Goal: Task Accomplishment & Management: Use online tool/utility

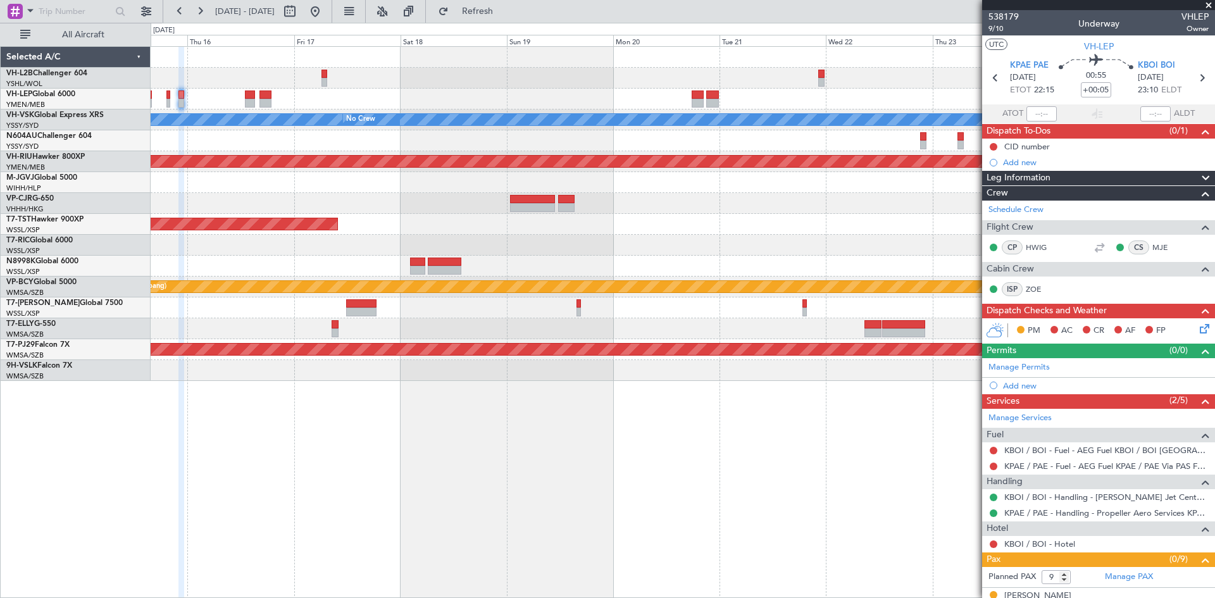
click at [787, 195] on div "Planned Maint [GEOGRAPHIC_DATA] ([GEOGRAPHIC_DATA] Intl)" at bounding box center [683, 203] width 1064 height 21
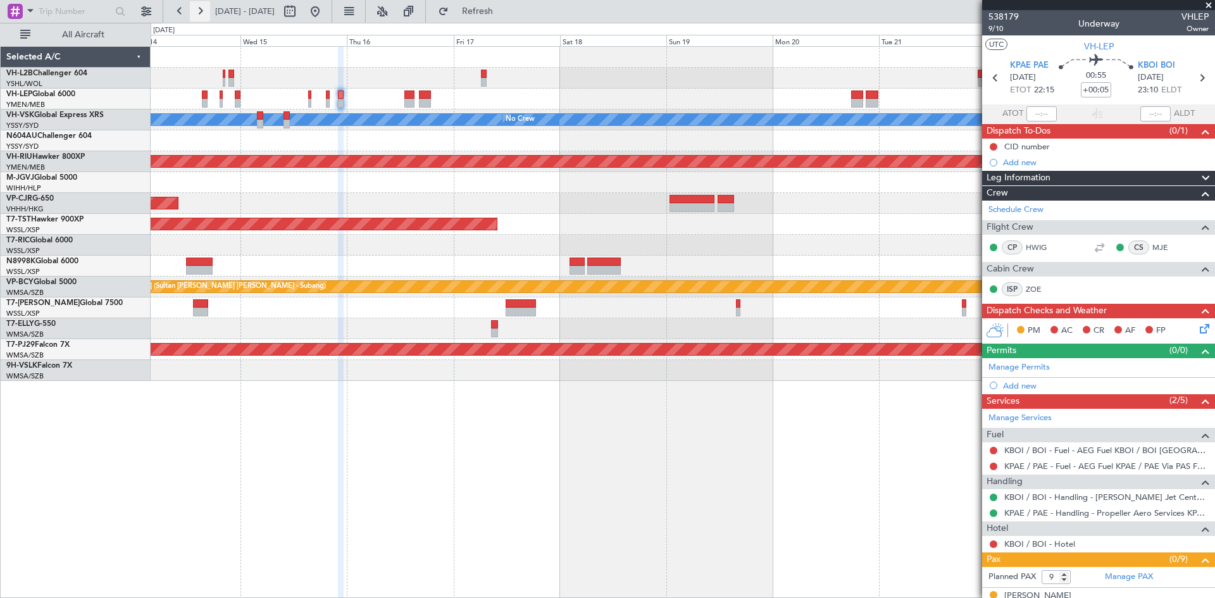
click at [196, 11] on button at bounding box center [200, 11] width 20 height 20
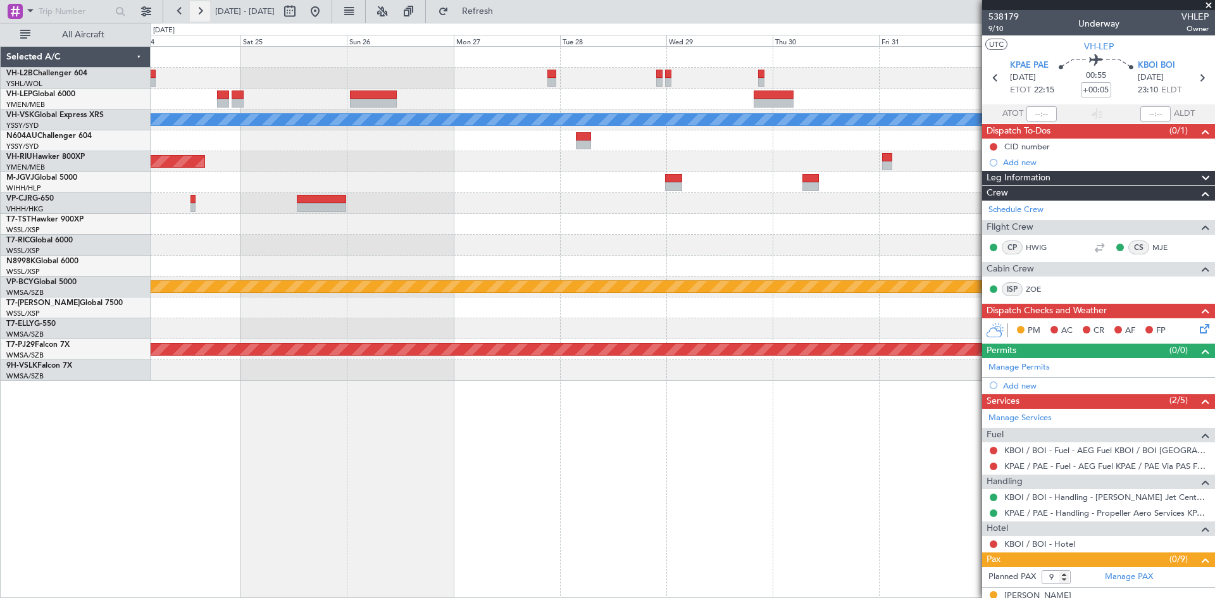
click at [196, 11] on button at bounding box center [200, 11] width 20 height 20
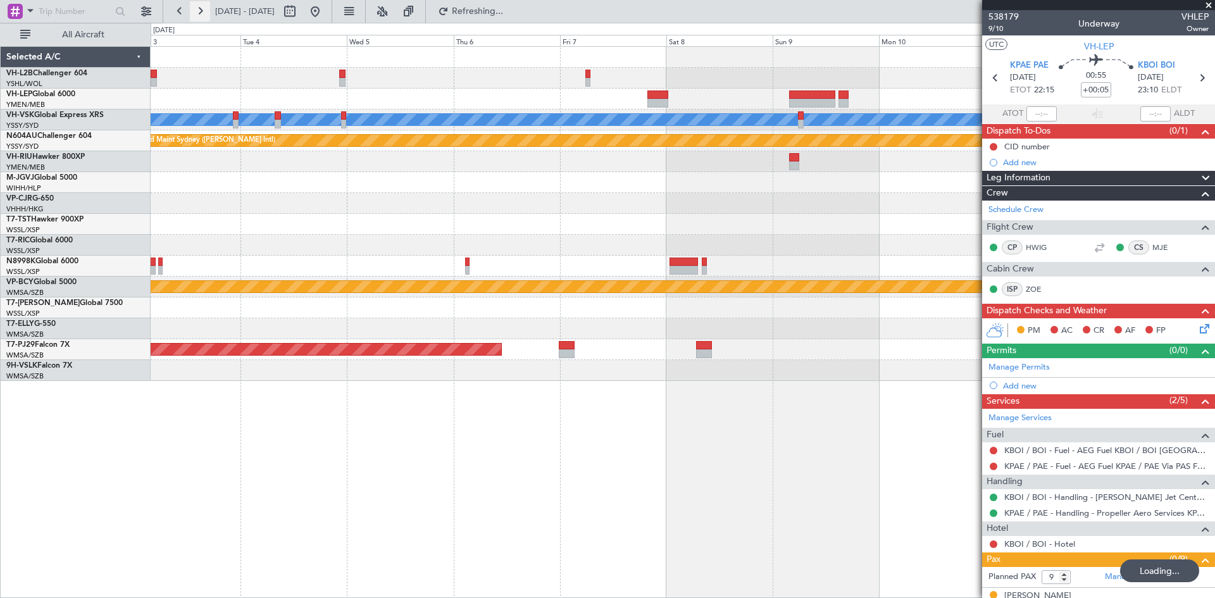
click at [196, 11] on button at bounding box center [200, 11] width 20 height 20
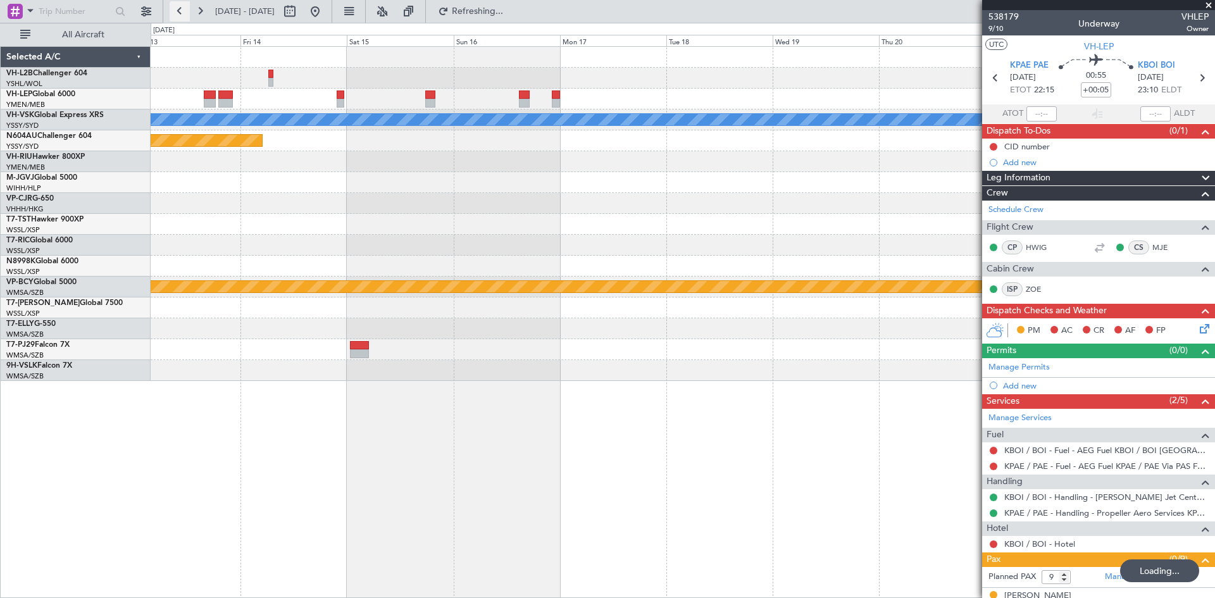
click at [173, 12] on button at bounding box center [180, 11] width 20 height 20
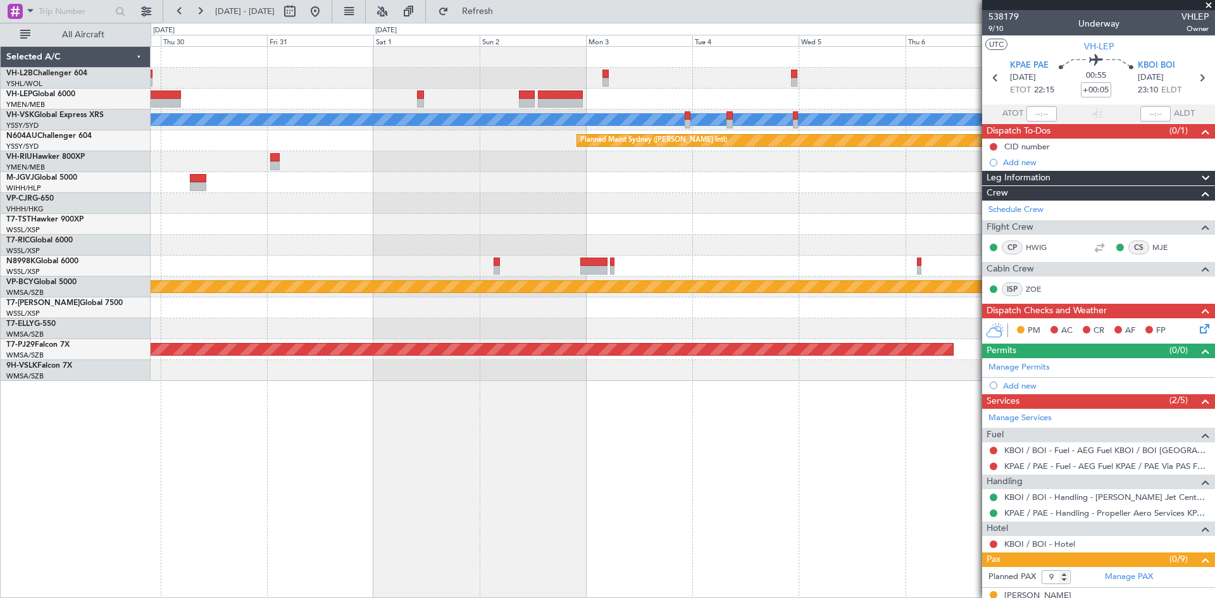
click at [684, 59] on div "[PERSON_NAME] Planned Maint Sydney ([PERSON_NAME] Intl) Planned Maint [GEOGRAPH…" at bounding box center [683, 214] width 1064 height 334
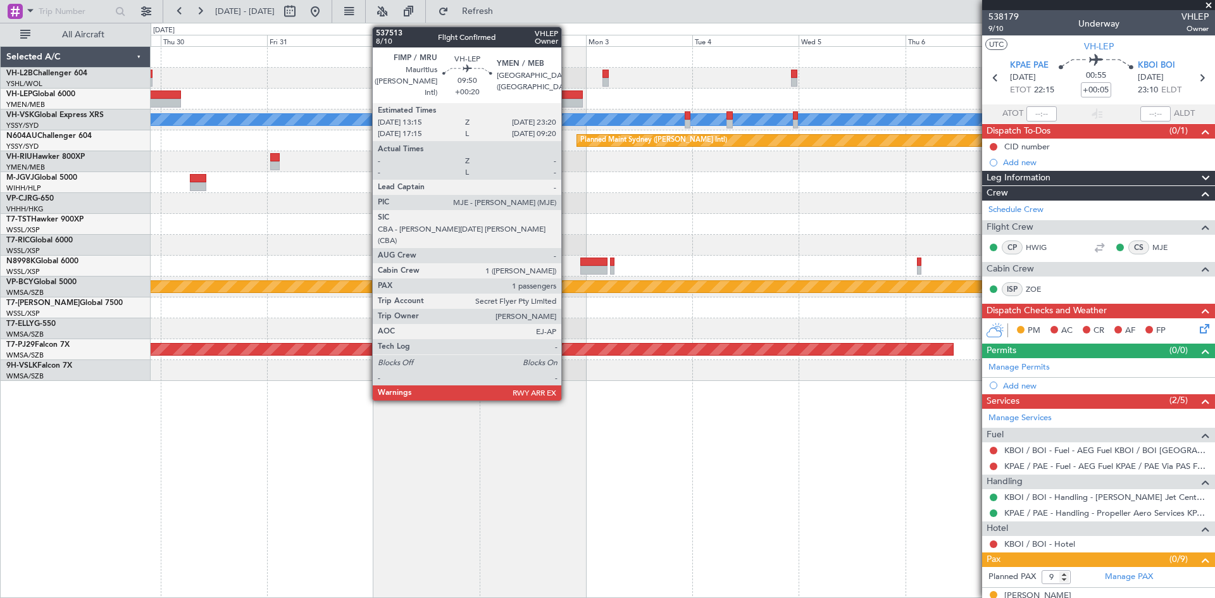
click at [567, 94] on div at bounding box center [560, 95] width 45 height 9
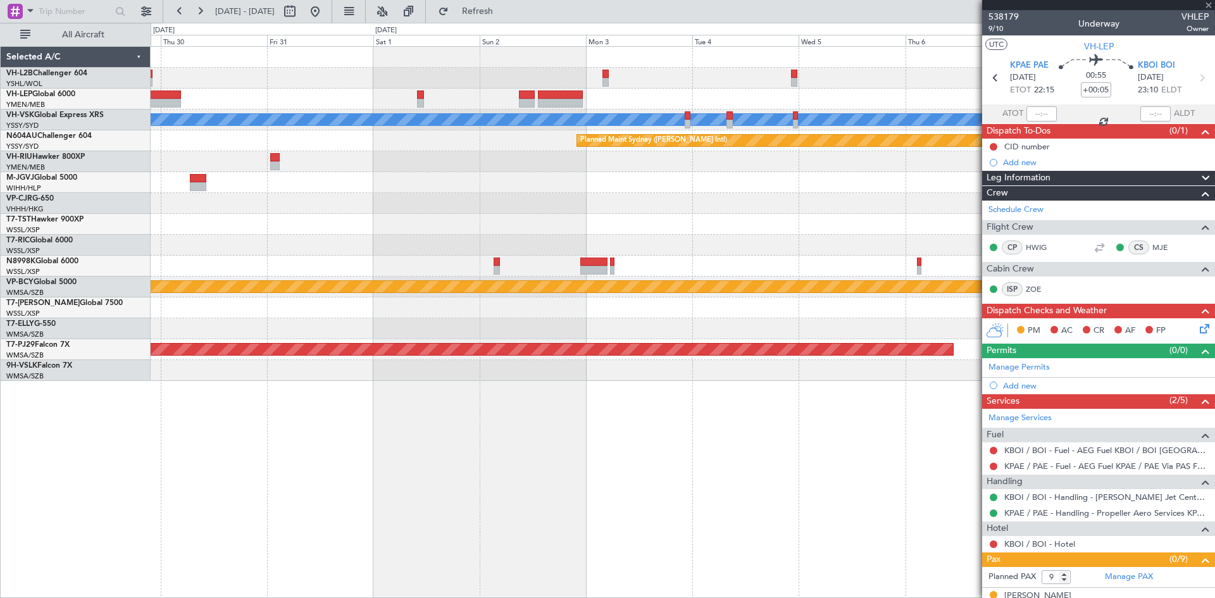
type input "+00:20"
type input "1"
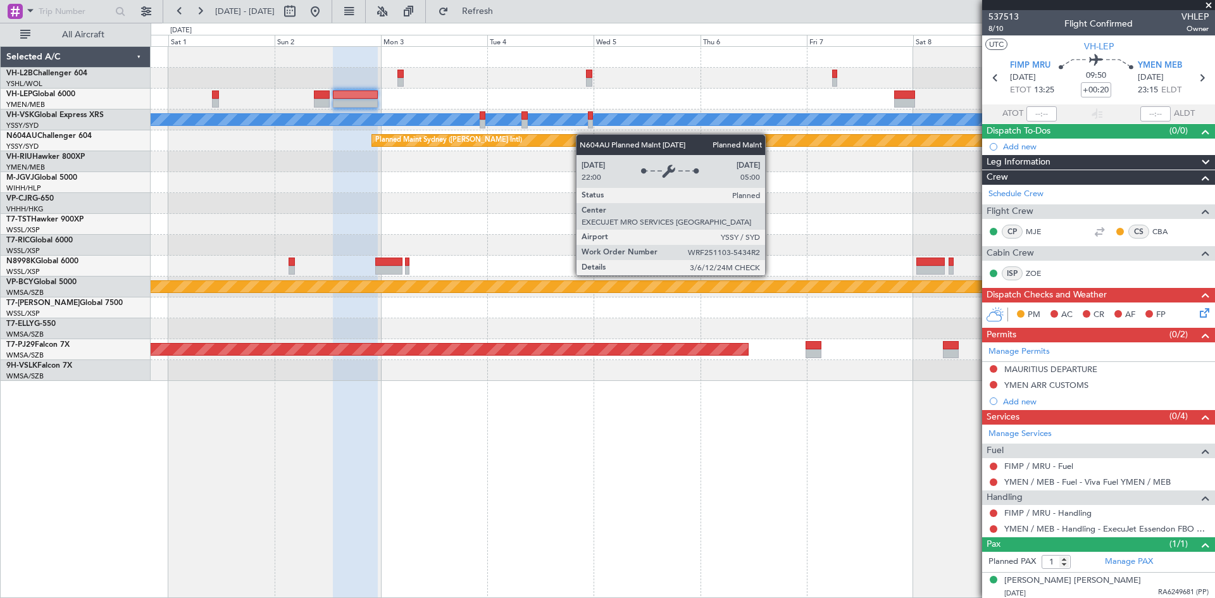
click at [559, 139] on div "[PERSON_NAME] Planned Maint Sydney ([PERSON_NAME] Intl) Planned Maint [GEOGRAPH…" at bounding box center [683, 214] width 1064 height 334
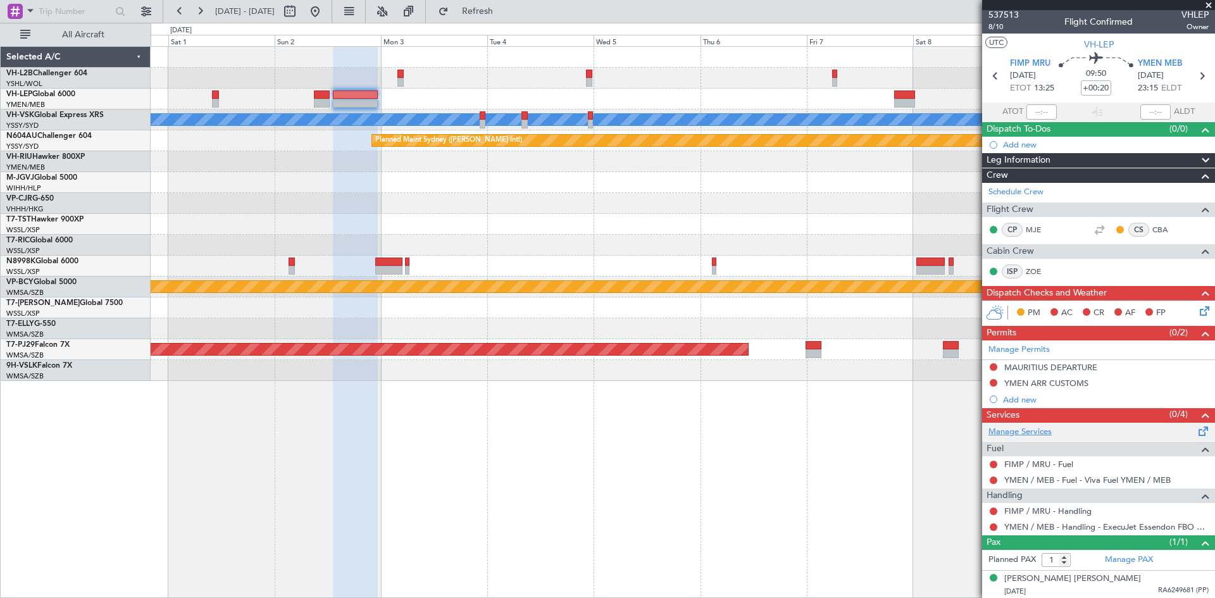
scroll to position [3, 0]
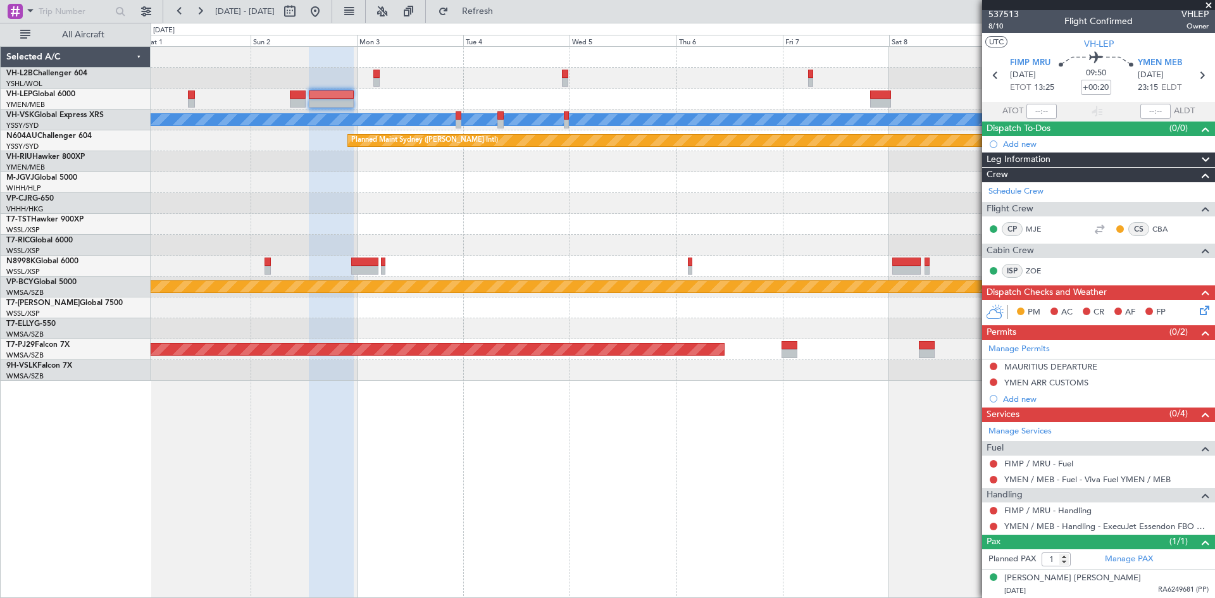
click at [740, 217] on div "[PERSON_NAME] Planned Maint Sydney ([PERSON_NAME] Intl) Planned Maint [GEOGRAPH…" at bounding box center [683, 214] width 1064 height 334
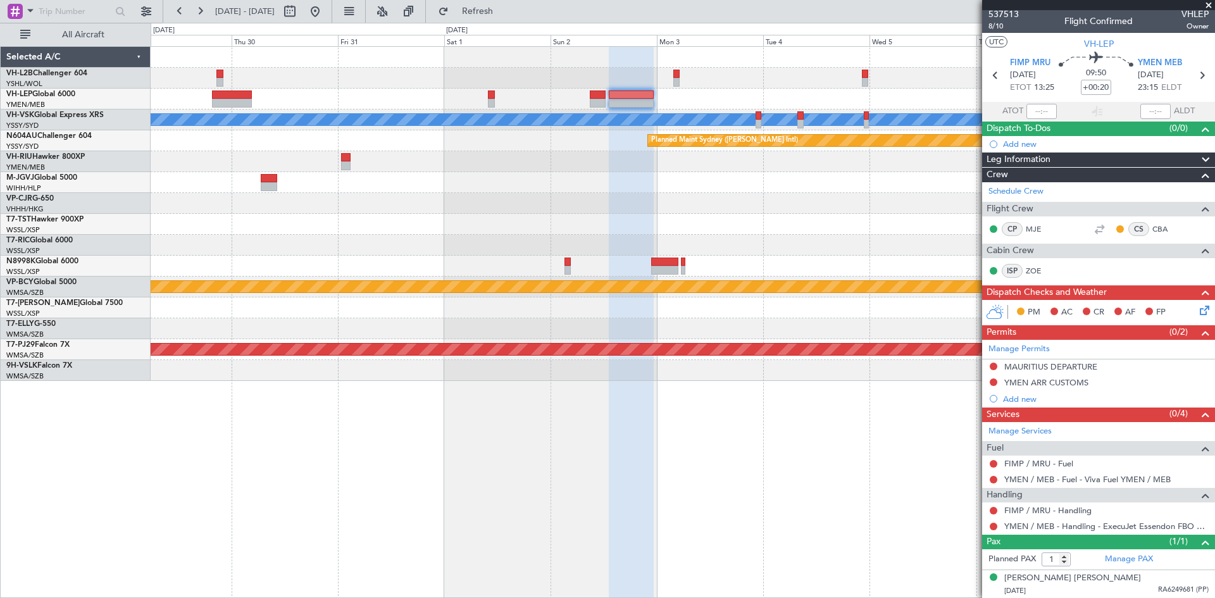
click at [869, 187] on div at bounding box center [683, 182] width 1064 height 21
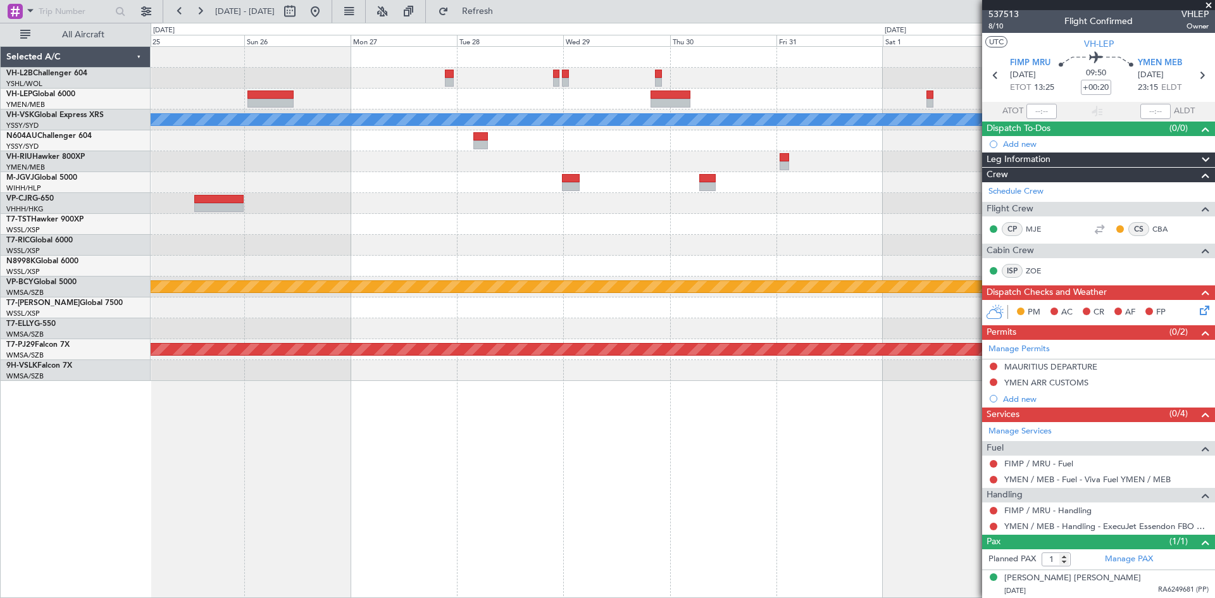
click at [851, 239] on div at bounding box center [683, 245] width 1064 height 21
click at [861, 242] on div "[PERSON_NAME] Planned Maint Sydney ([PERSON_NAME] Intl) Planned Maint [GEOGRAPH…" at bounding box center [683, 214] width 1064 height 334
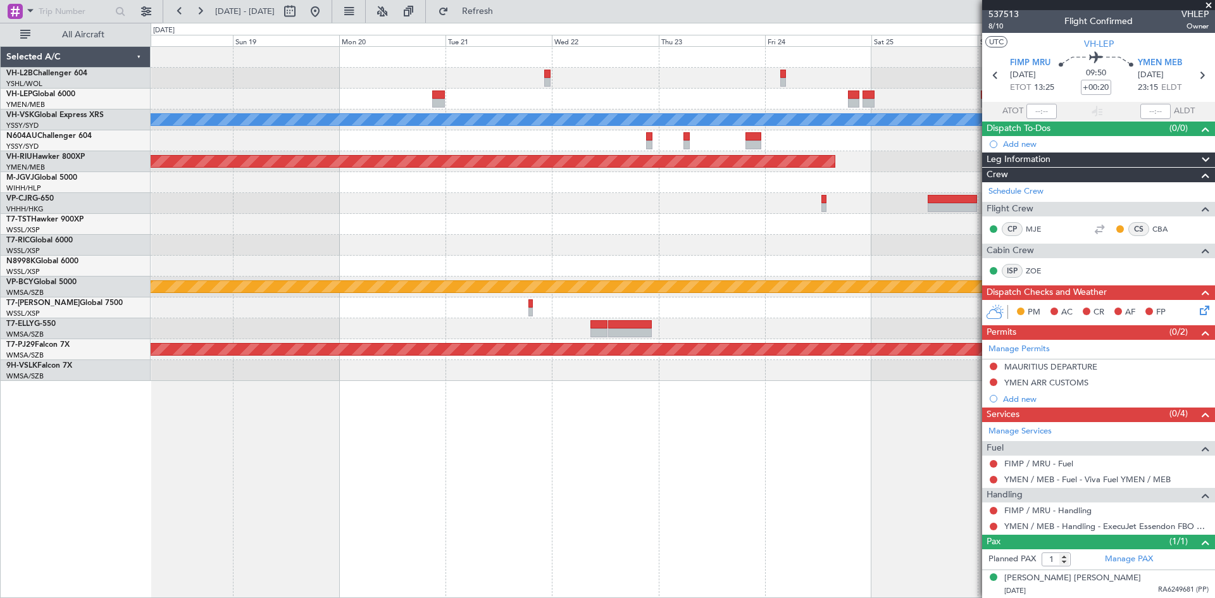
click at [680, 263] on div at bounding box center [683, 266] width 1064 height 21
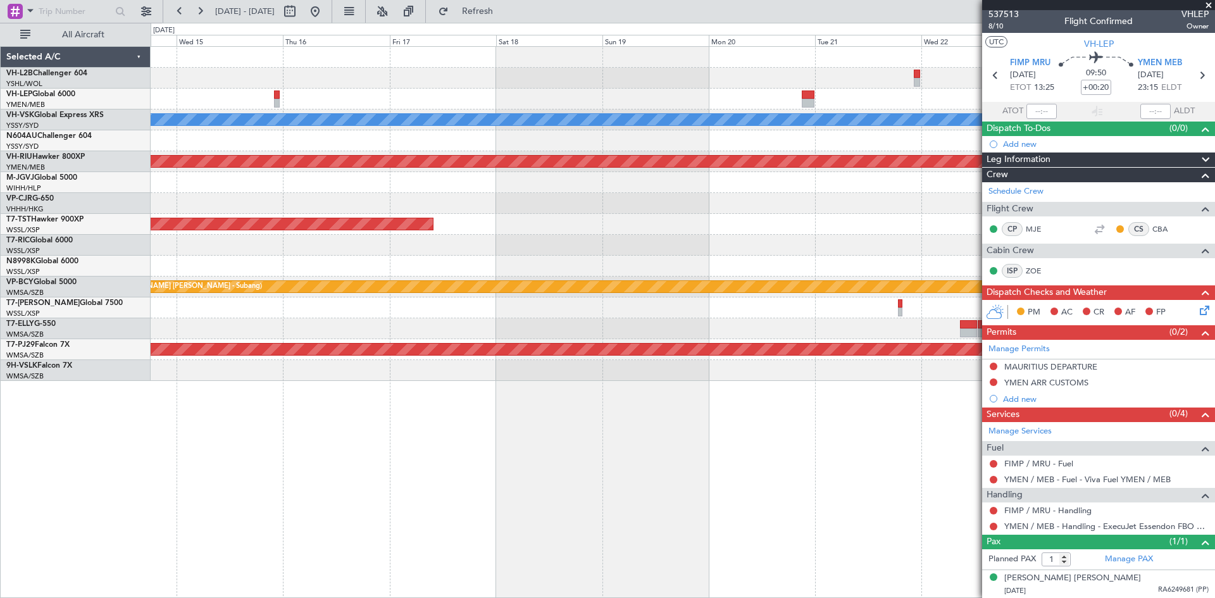
click at [752, 277] on div "Planned Maint [GEOGRAPHIC_DATA] (Sultan [PERSON_NAME] [PERSON_NAME] - Subang)" at bounding box center [683, 287] width 1064 height 21
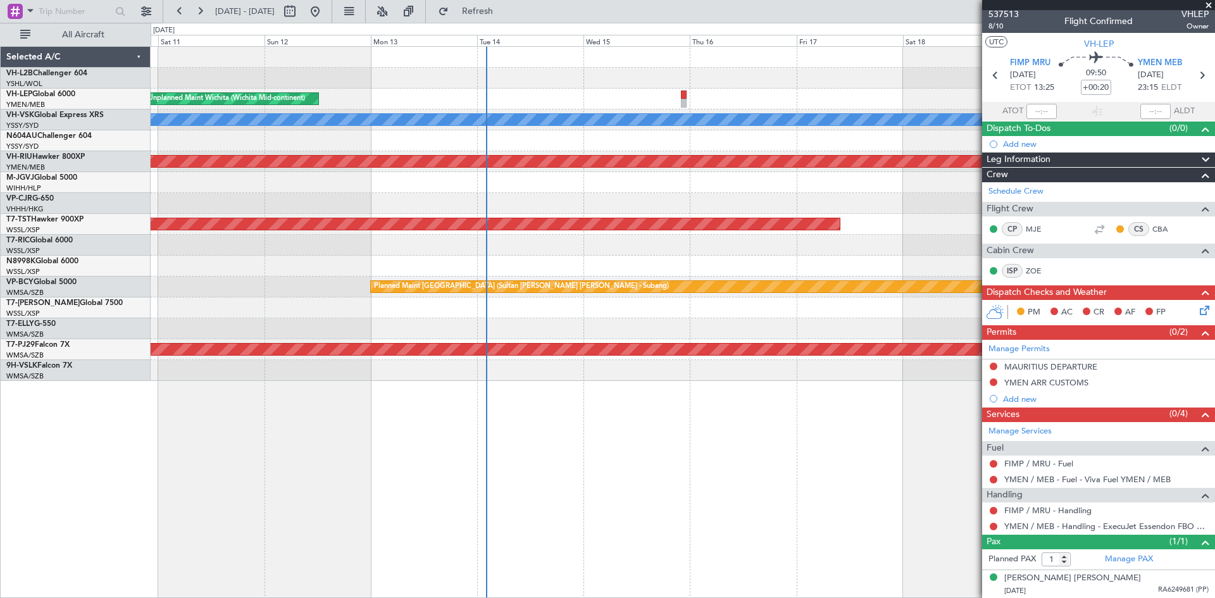
click at [749, 269] on div "Unplanned Maint Wichita (Wichita Mid-continent) [PERSON_NAME] Planned Maint [GE…" at bounding box center [683, 214] width 1064 height 334
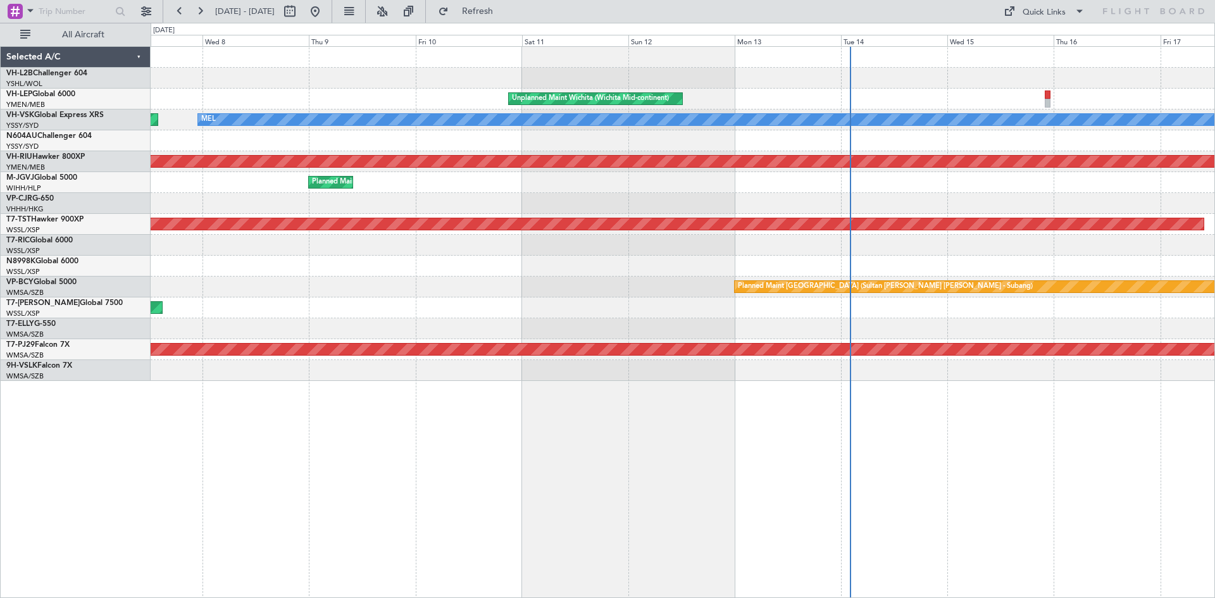
scroll to position [0, 0]
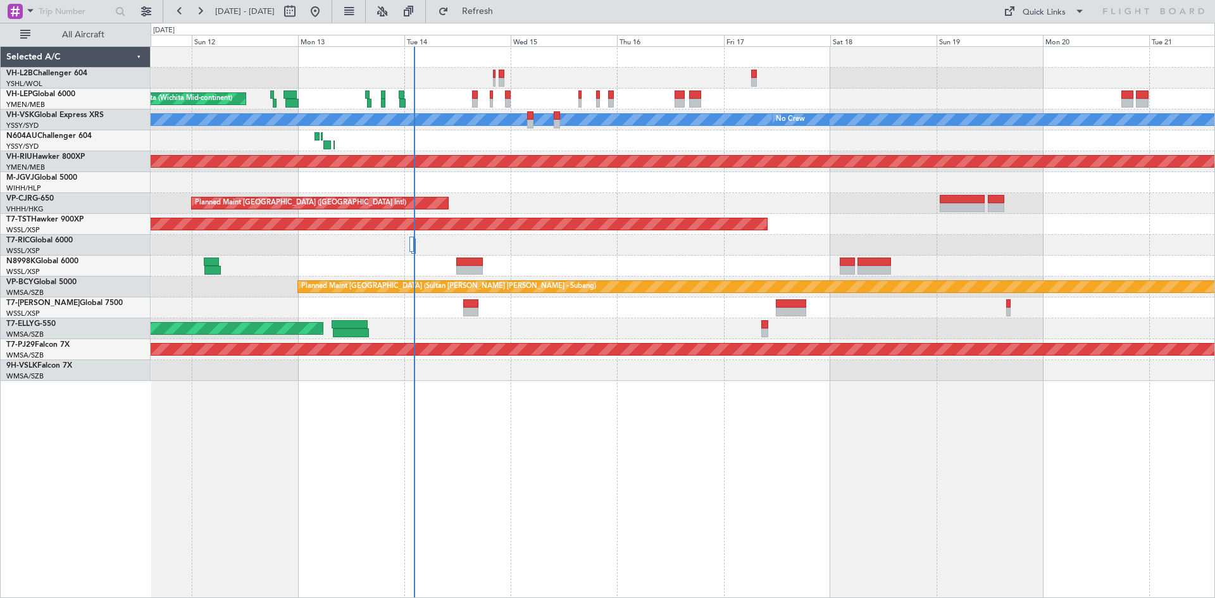
click at [295, 163] on div "Unplanned Maint Wichita (Wichita Mid-continent) [PERSON_NAME] No Crew Unplanned…" at bounding box center [683, 214] width 1064 height 334
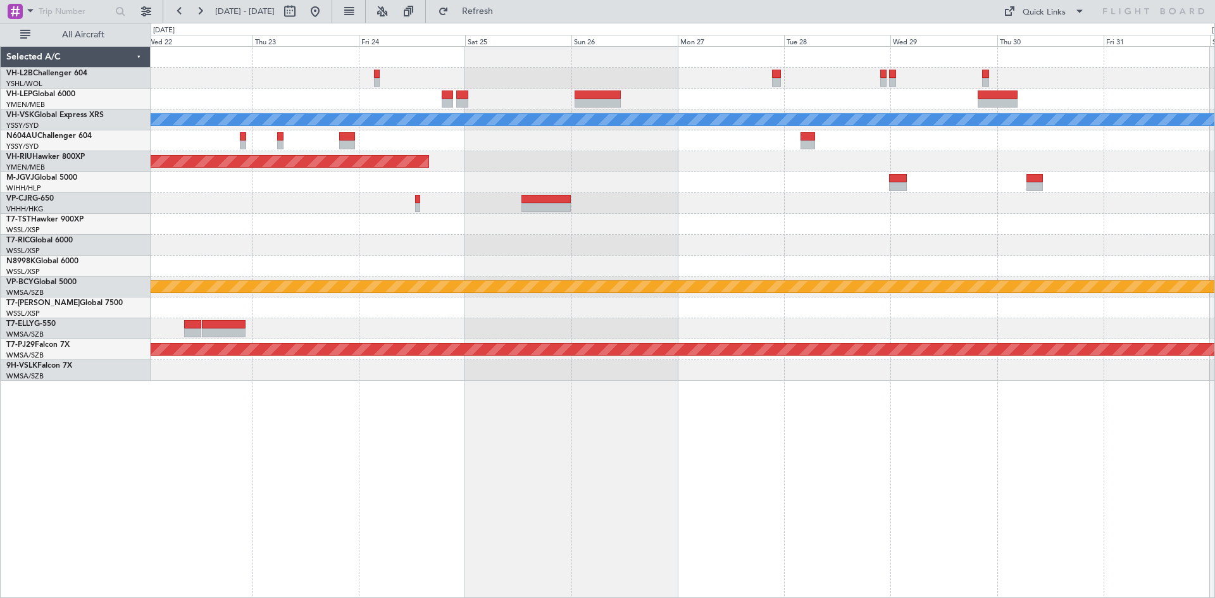
click at [315, 221] on div "[PERSON_NAME] Planned Maint Sydney ([PERSON_NAME] Intl) Planned Maint [GEOGRAPH…" at bounding box center [683, 214] width 1064 height 334
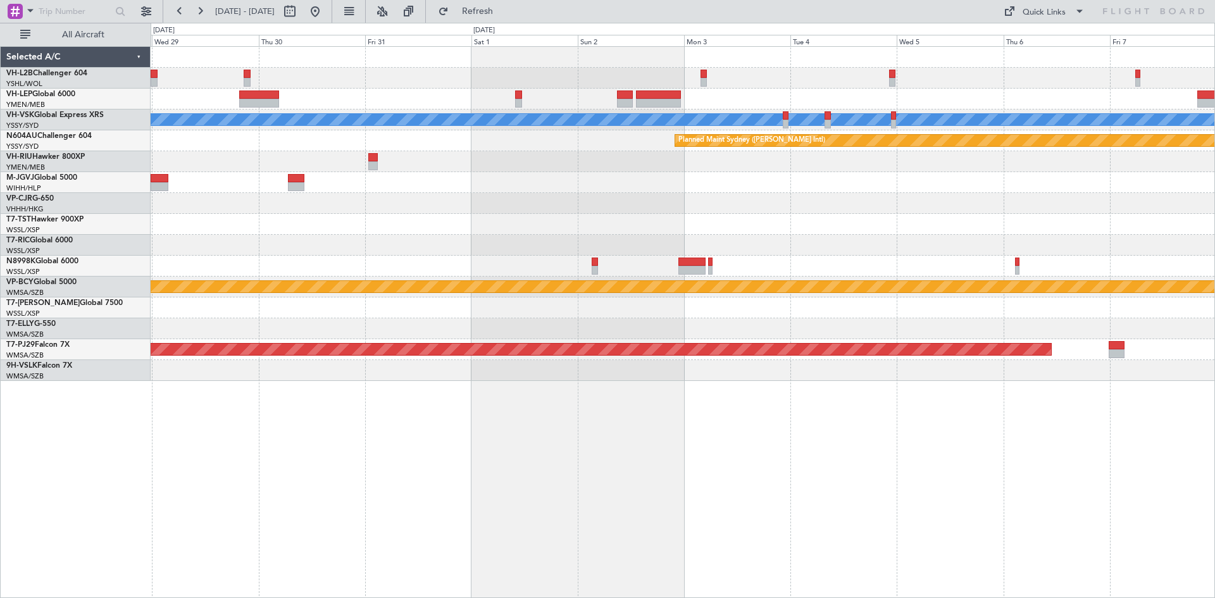
click at [323, 140] on div "[PERSON_NAME] Planned Maint Sydney ([PERSON_NAME] Intl) Planned Maint [GEOGRAPH…" at bounding box center [683, 214] width 1064 height 334
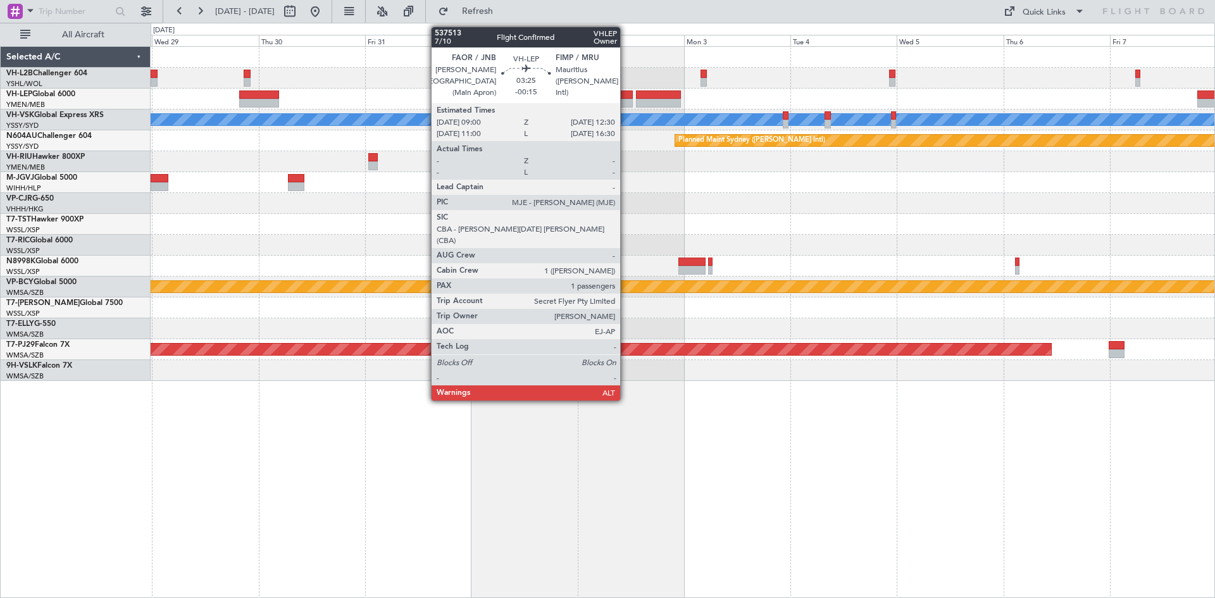
click at [626, 104] on div at bounding box center [625, 103] width 16 height 9
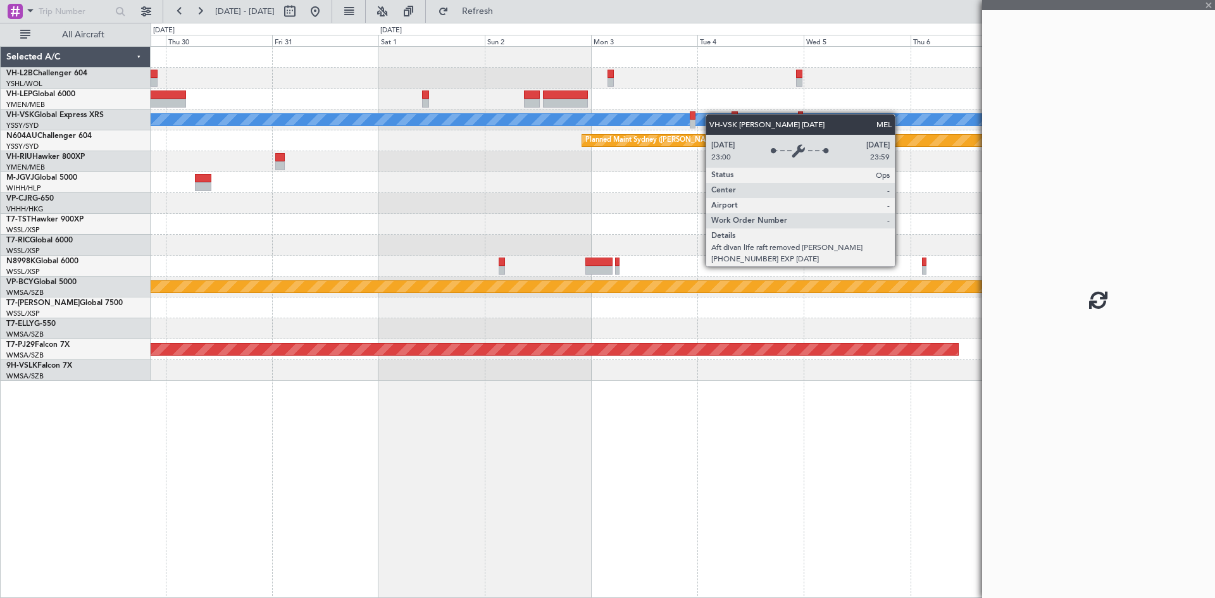
click at [686, 116] on div "[PERSON_NAME] Planned Maint Sydney ([PERSON_NAME] Intl) Planned Maint [GEOGRAPH…" at bounding box center [683, 214] width 1064 height 334
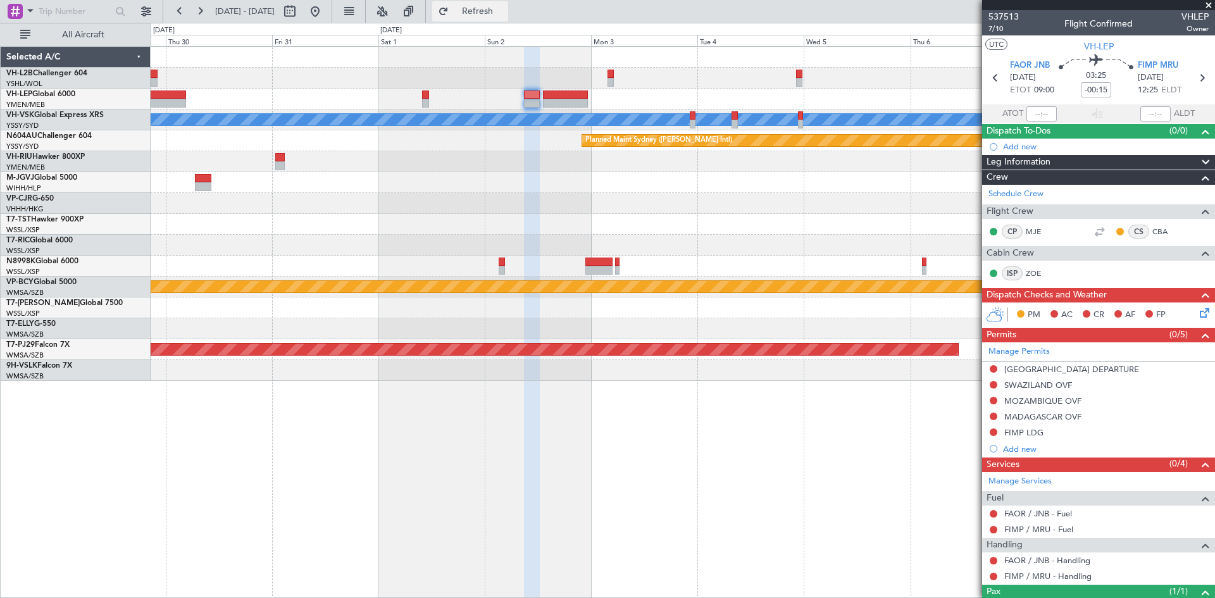
click at [475, 8] on button "Refresh" at bounding box center [470, 11] width 76 height 20
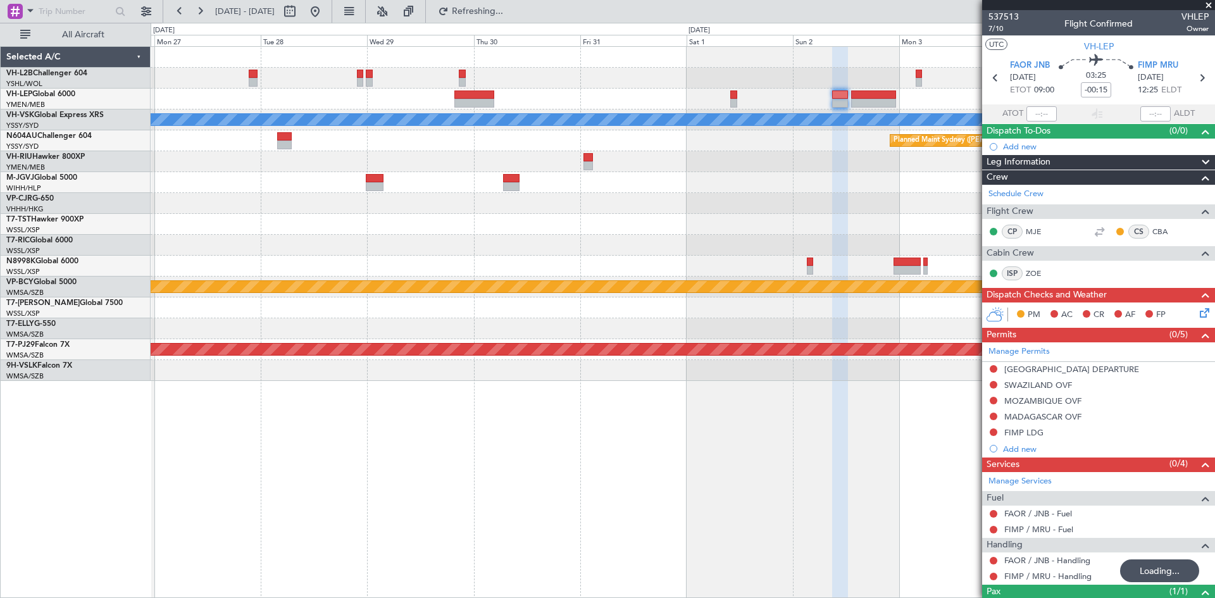
click at [745, 226] on div at bounding box center [683, 224] width 1064 height 21
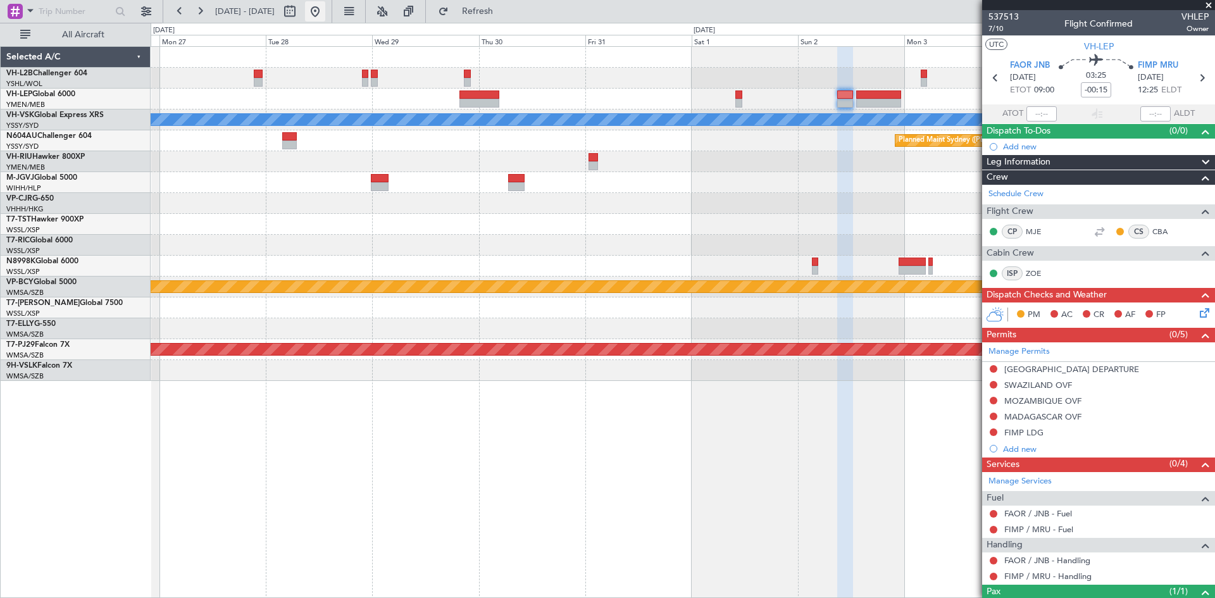
click at [325, 13] on button at bounding box center [315, 11] width 20 height 20
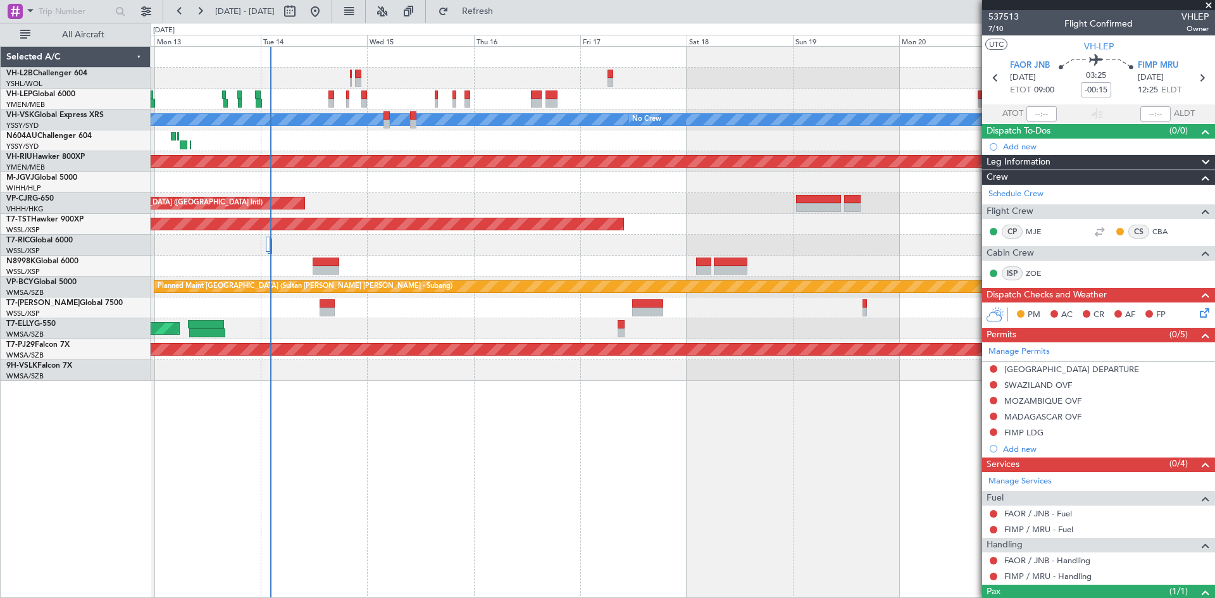
click at [352, 80] on div at bounding box center [683, 78] width 1064 height 21
click at [349, 79] on div at bounding box center [683, 78] width 1064 height 21
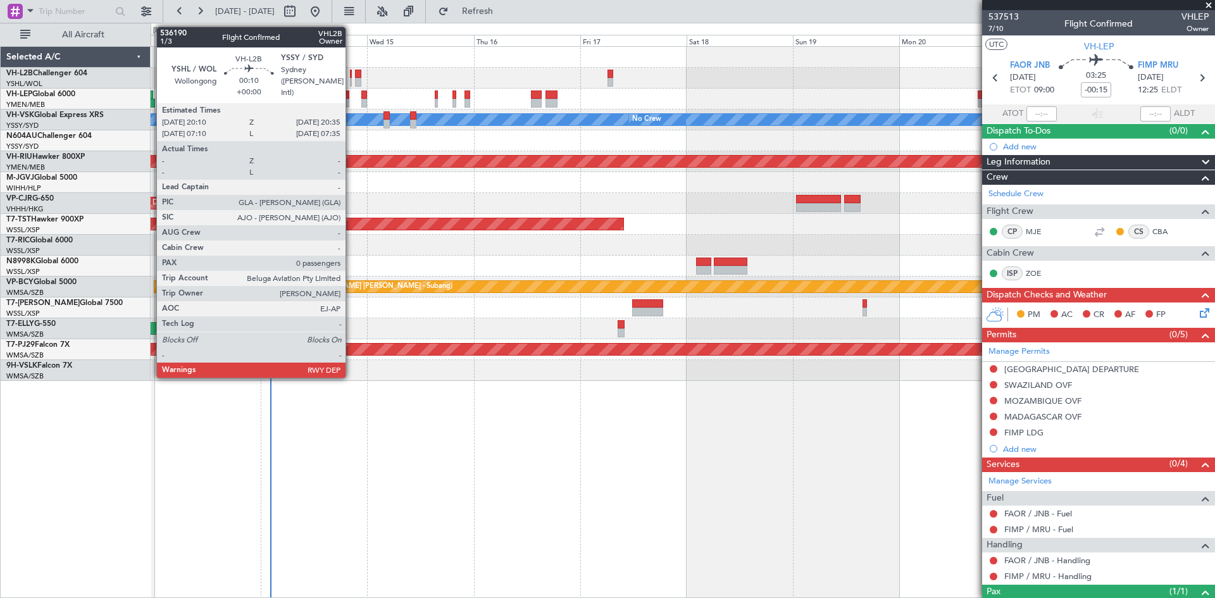
click at [351, 80] on div at bounding box center [351, 82] width 2 height 9
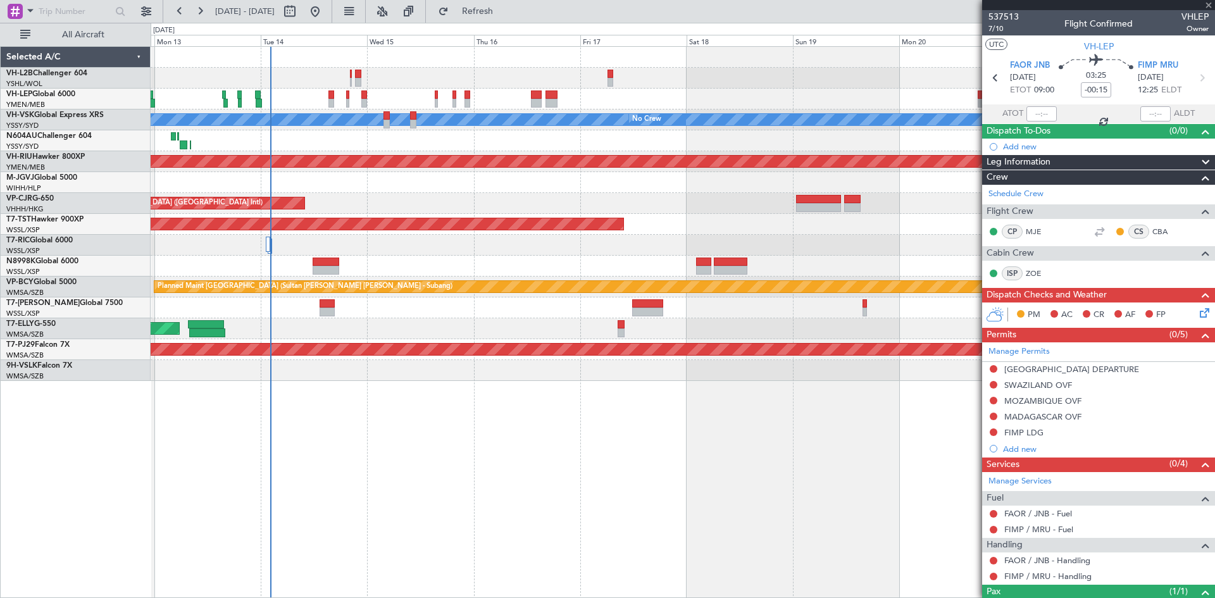
type input "0"
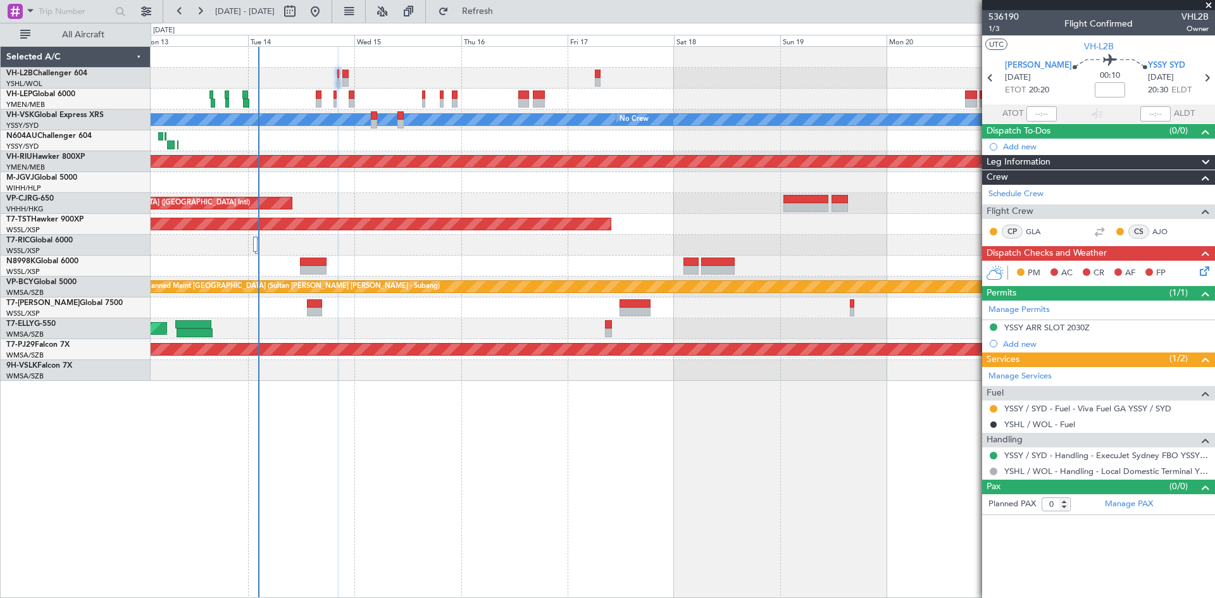
click at [622, 206] on div "Planned Maint [GEOGRAPHIC_DATA] ([GEOGRAPHIC_DATA] Intl)" at bounding box center [683, 203] width 1064 height 21
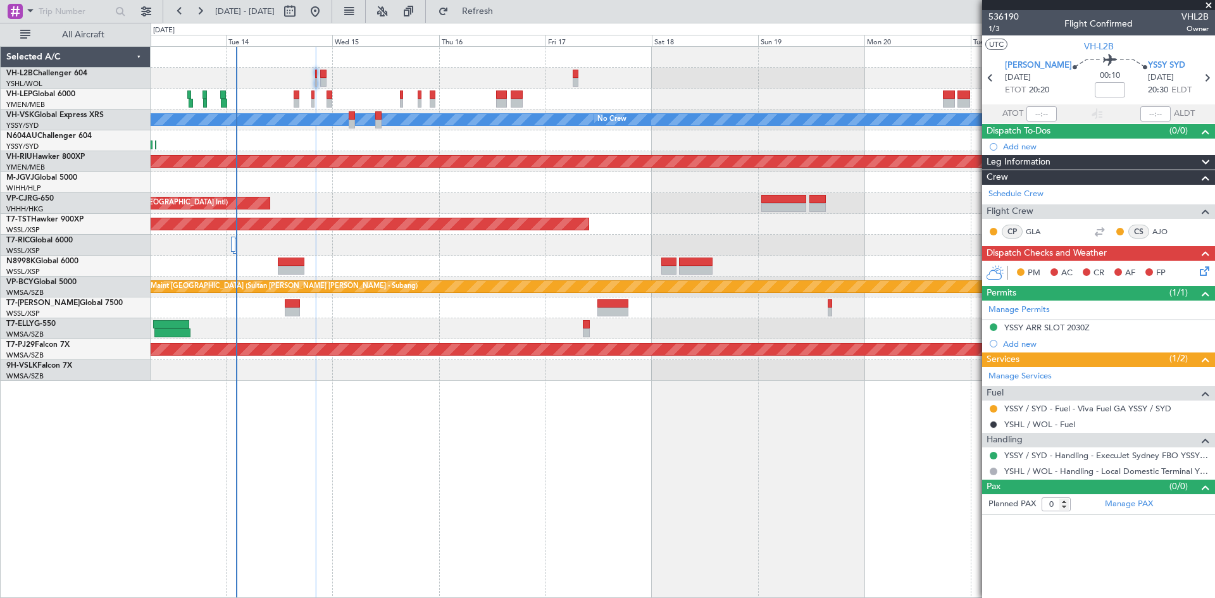
click at [662, 208] on div "Planned Maint [GEOGRAPHIC_DATA] ([GEOGRAPHIC_DATA] Intl)" at bounding box center [683, 203] width 1064 height 21
click at [786, 198] on div at bounding box center [783, 199] width 45 height 9
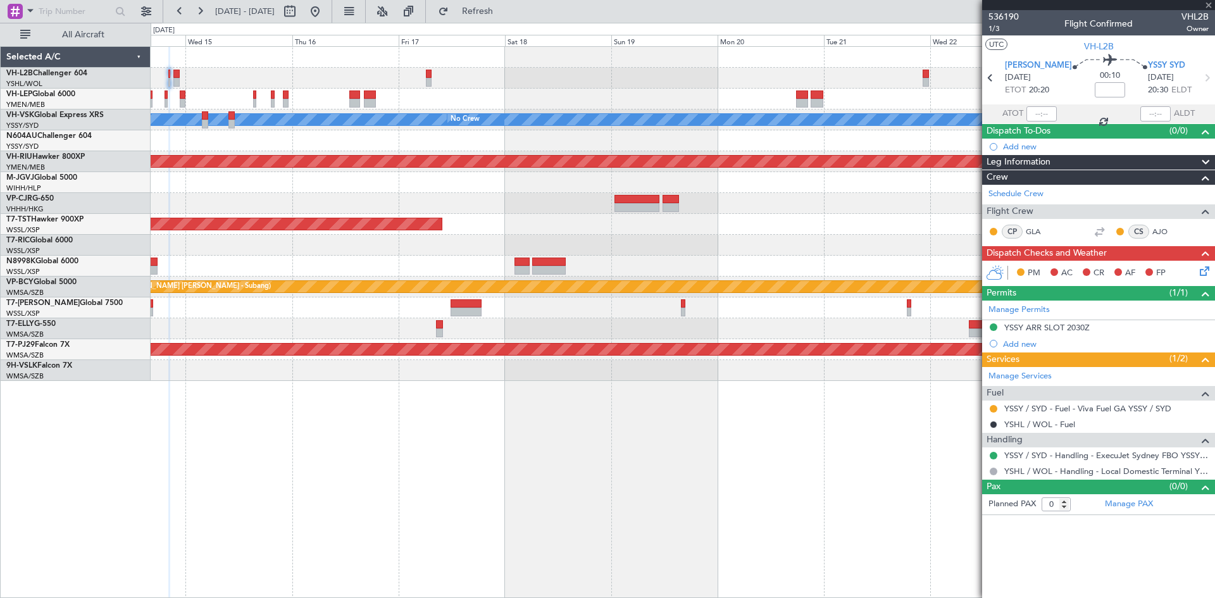
click at [570, 224] on div "Unplanned Maint Wichita (Wichita Mid-continent) [PERSON_NAME] No Crew Planned M…" at bounding box center [683, 214] width 1064 height 334
type input "+00:40"
type input "4"
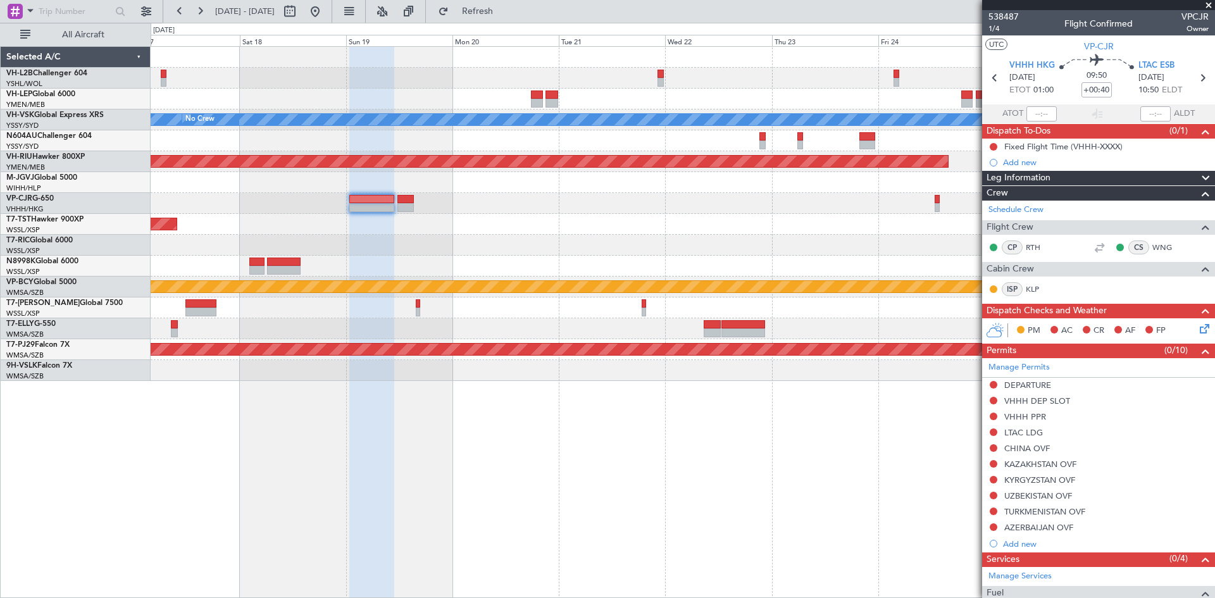
click at [535, 212] on div "[PERSON_NAME] No Crew Planned Maint [GEOGRAPHIC_DATA] ([GEOGRAPHIC_DATA]) Plann…" at bounding box center [683, 214] width 1064 height 334
click at [1013, 18] on span "538487" at bounding box center [1004, 16] width 30 height 13
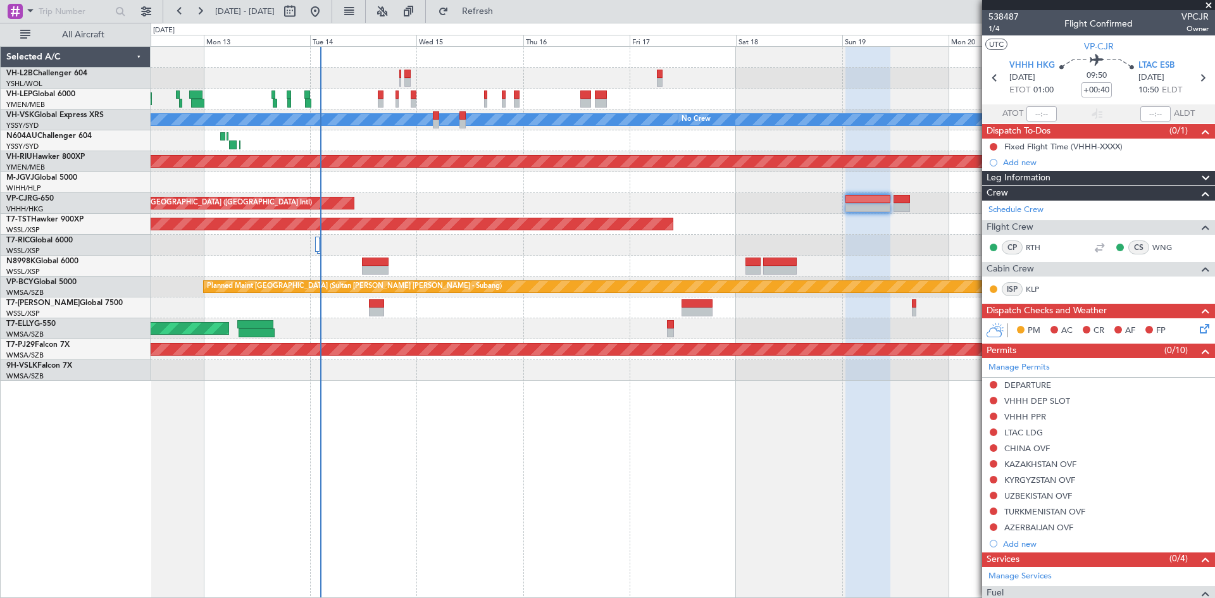
click at [890, 178] on div at bounding box center [683, 182] width 1064 height 21
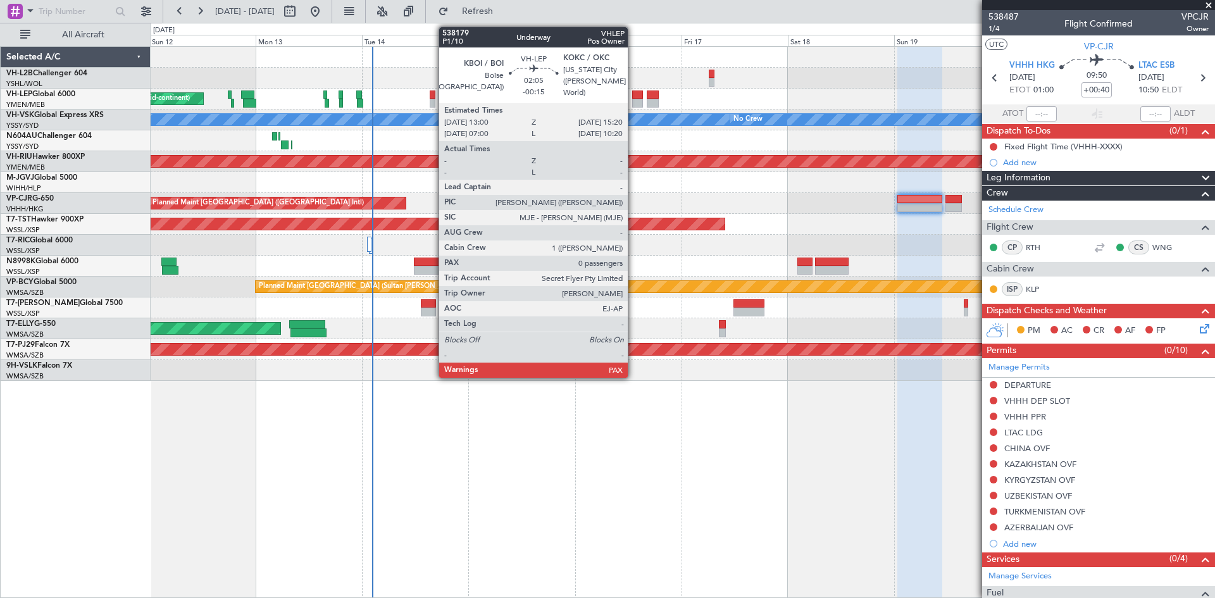
click at [634, 103] on div at bounding box center [637, 103] width 11 height 9
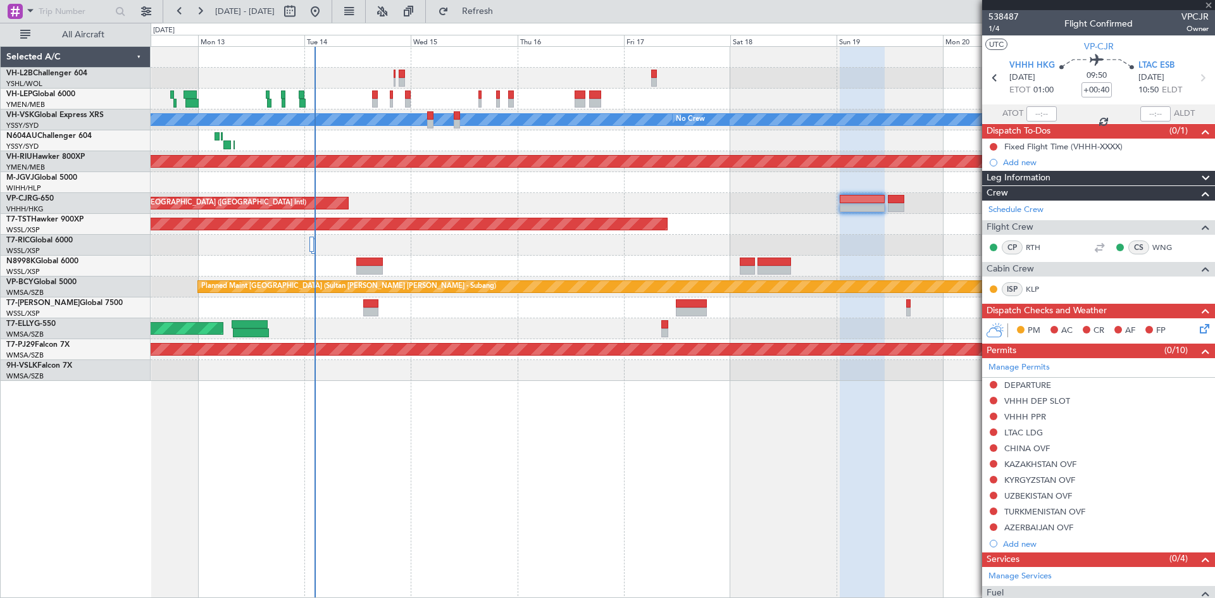
click at [737, 137] on div at bounding box center [683, 140] width 1064 height 21
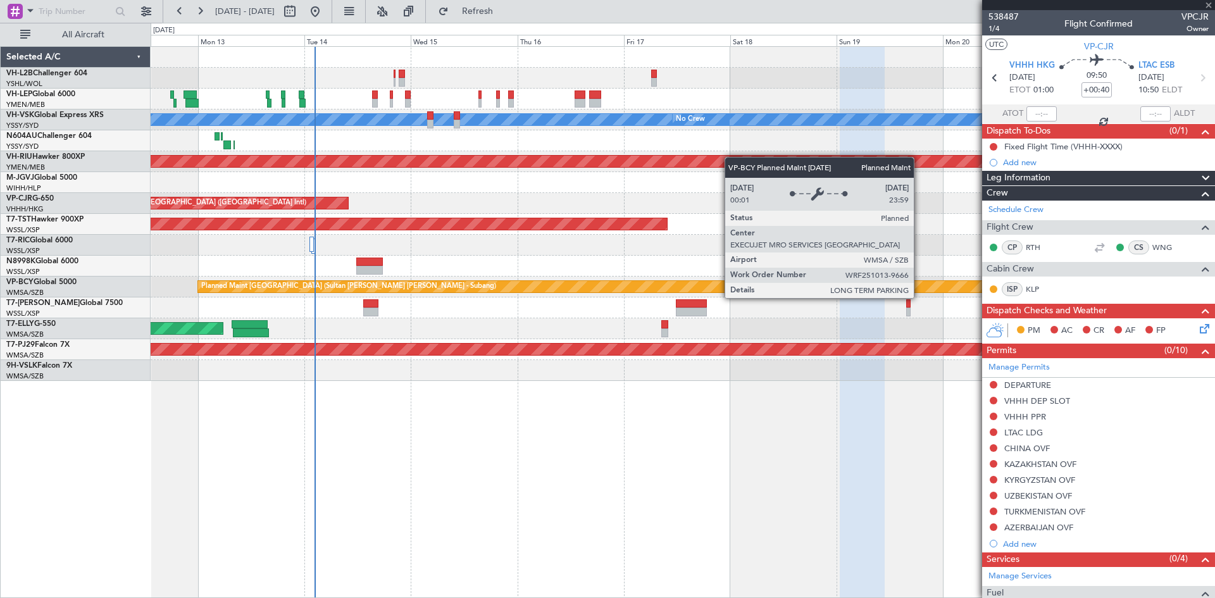
type input "-00:15"
type input "0"
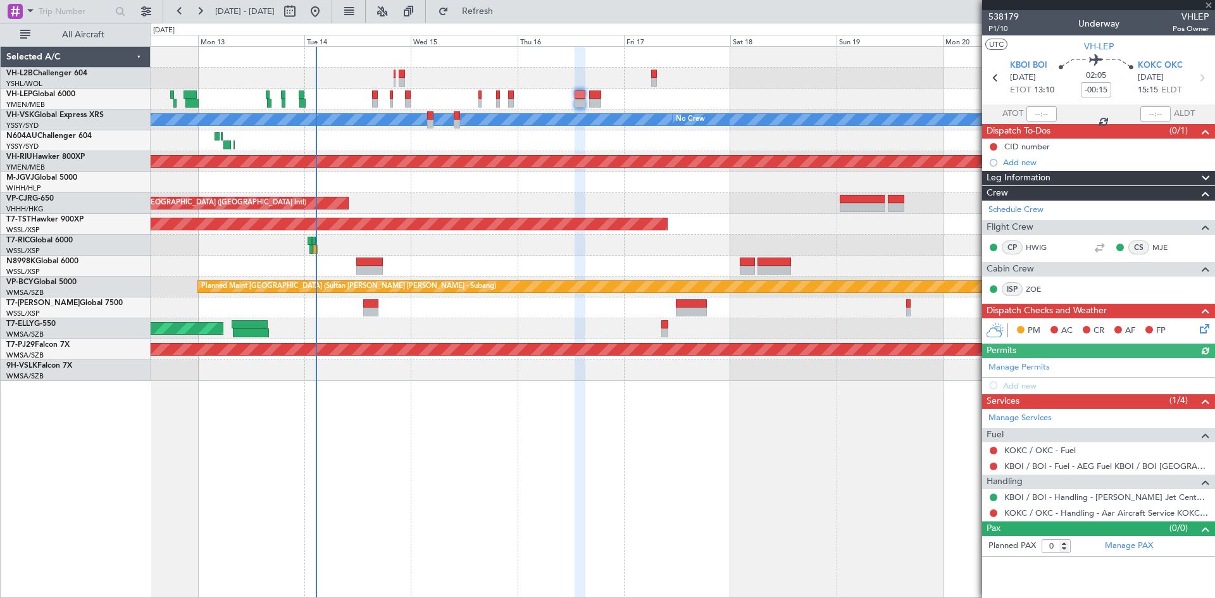
click at [858, 203] on div at bounding box center [862, 199] width 45 height 9
type input "+00:40"
type input "4"
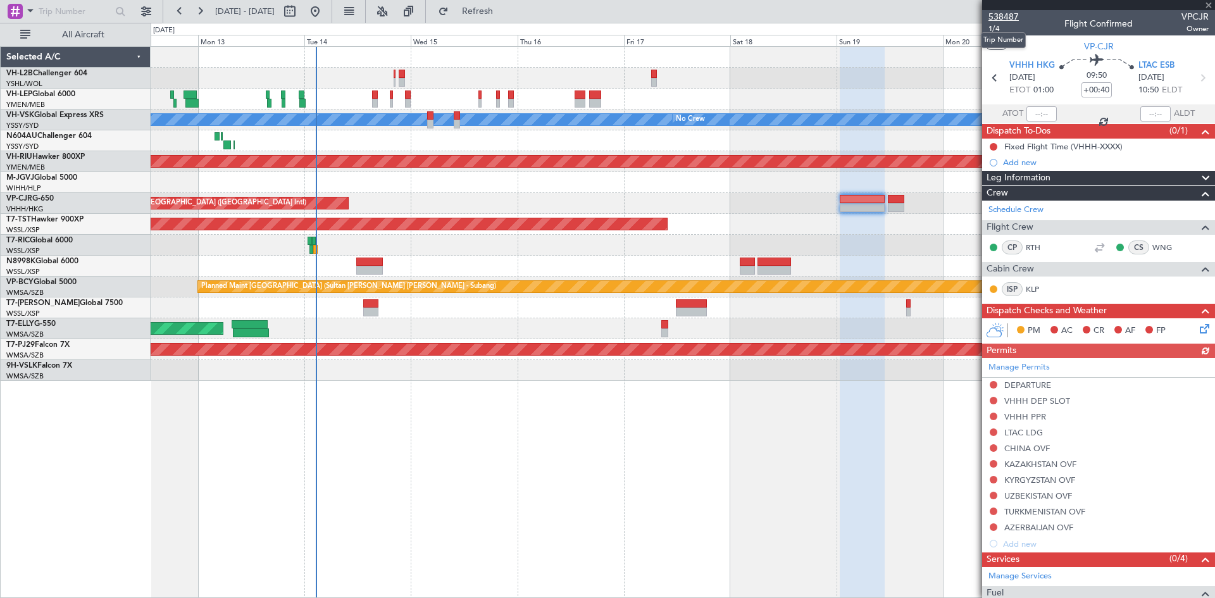
click at [1001, 18] on span "538487" at bounding box center [1004, 16] width 30 height 13
click at [511, 99] on div at bounding box center [511, 103] width 6 height 9
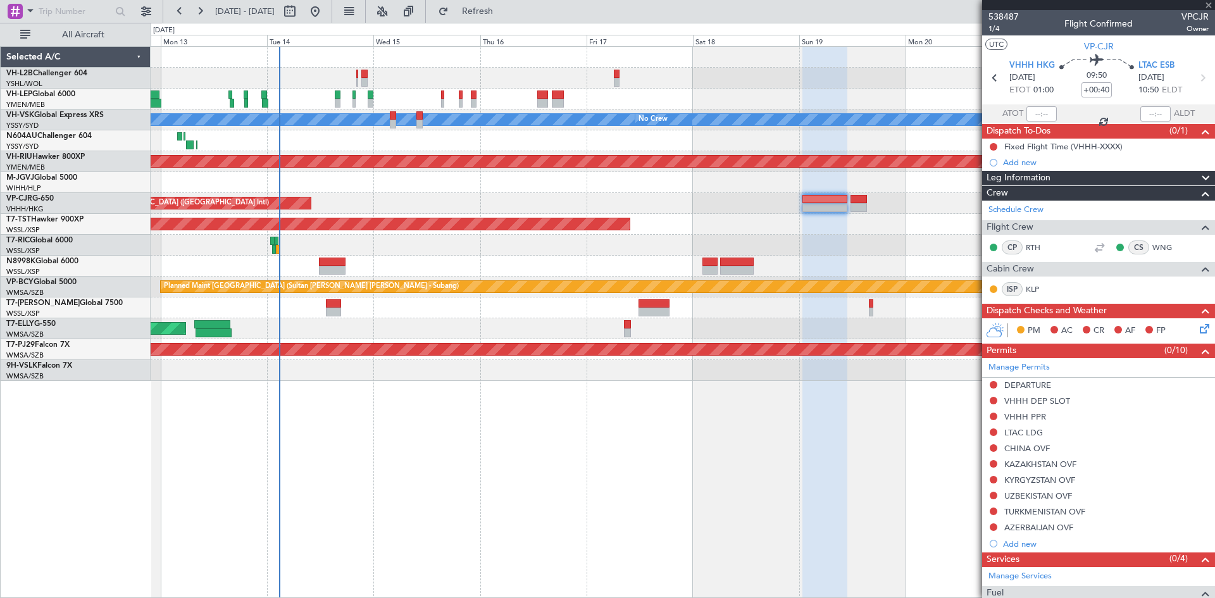
click at [648, 110] on div "Unplanned Maint Wichita (Wichita Mid-continent) [PERSON_NAME] No Crew Planned M…" at bounding box center [683, 214] width 1064 height 334
type input "+00:05"
type input "9"
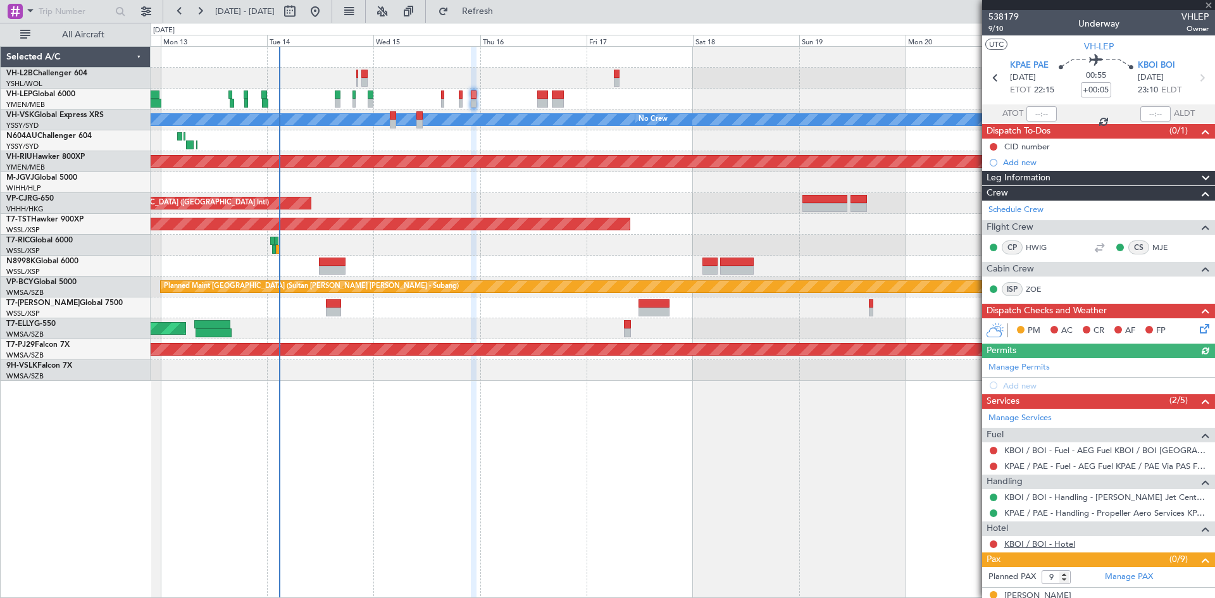
click at [1054, 547] on link "KBOI / BOI - Hotel" at bounding box center [1039, 544] width 71 height 11
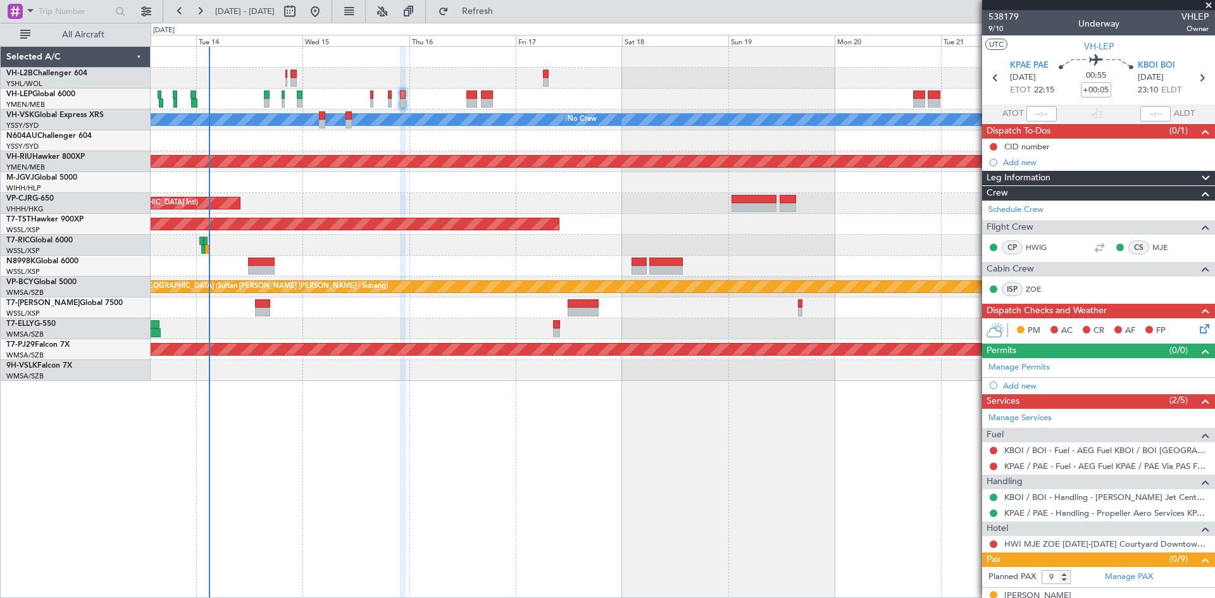
click at [871, 203] on div "Planned Maint [GEOGRAPHIC_DATA] ([GEOGRAPHIC_DATA] Intl)" at bounding box center [683, 203] width 1064 height 21
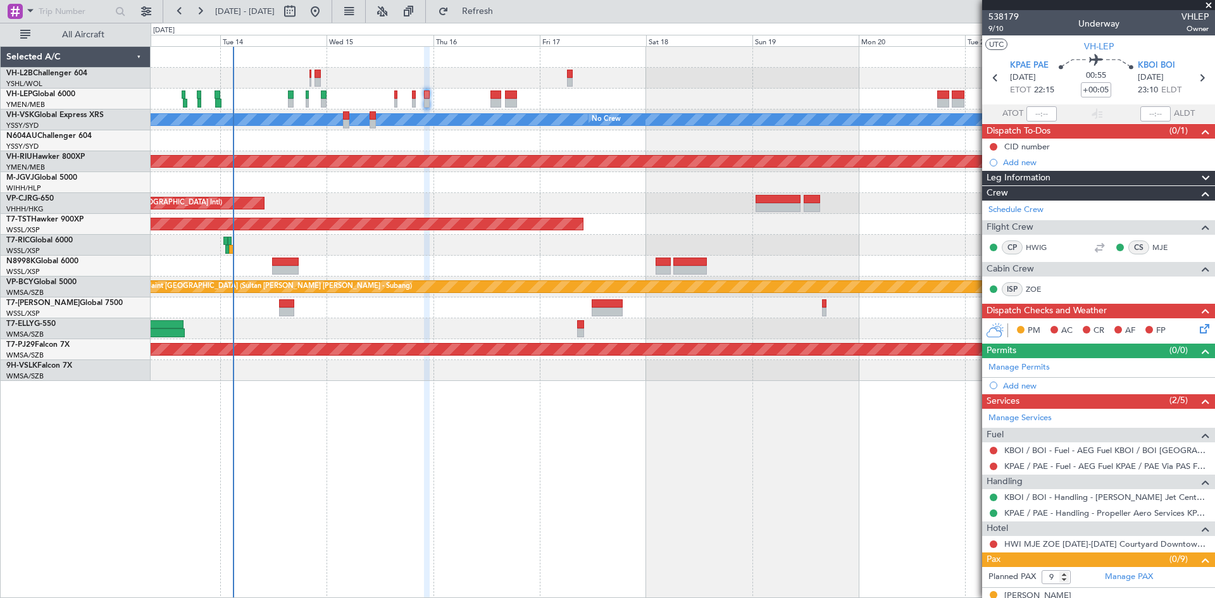
click at [473, 250] on div at bounding box center [683, 245] width 1064 height 21
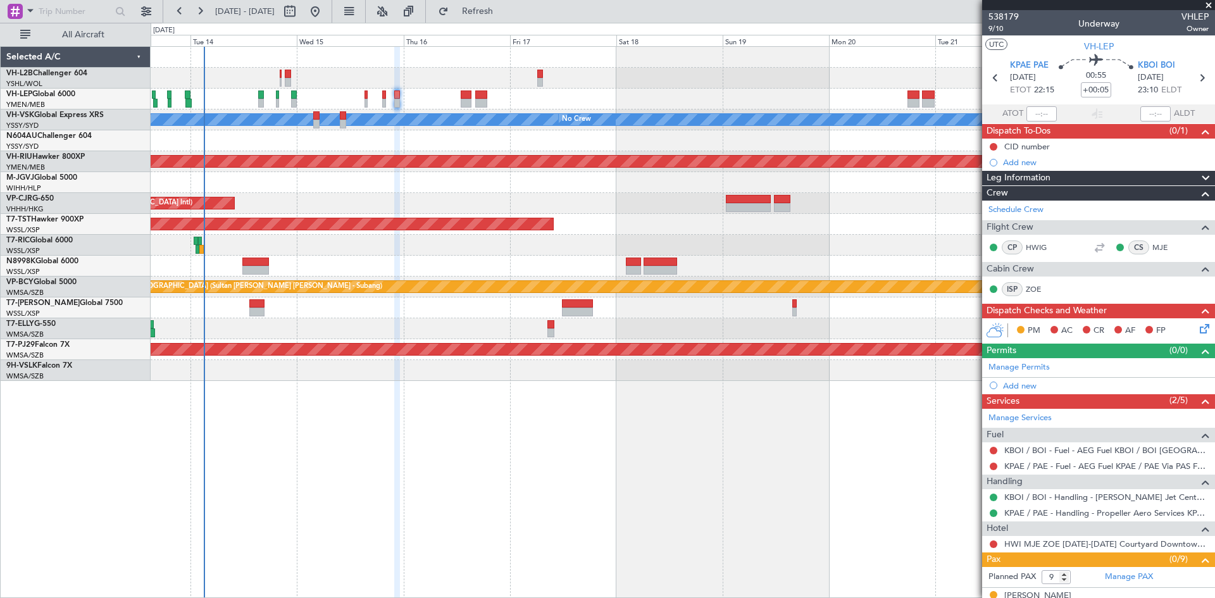
click at [500, 248] on div "Unplanned Maint Wichita (Wichita Mid-continent) [PERSON_NAME] No Crew Planned M…" at bounding box center [683, 214] width 1064 height 334
click at [400, 97] on div "Unplanned Maint Wichita (Wichita Mid-continent)" at bounding box center [683, 99] width 1064 height 21
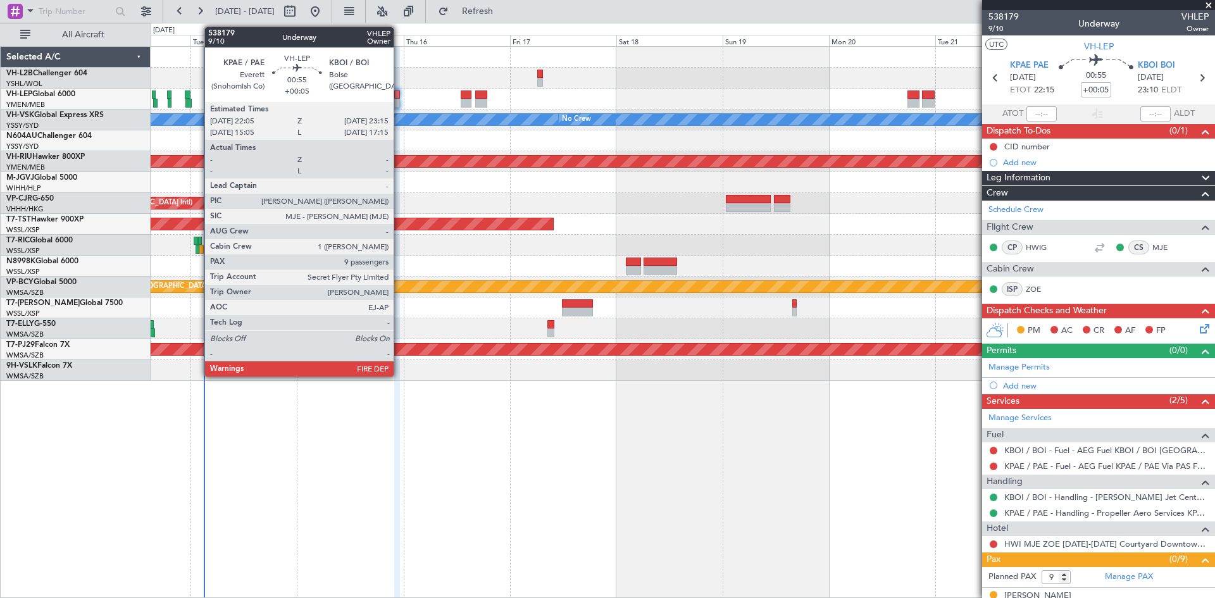
click at [398, 96] on div at bounding box center [397, 95] width 6 height 9
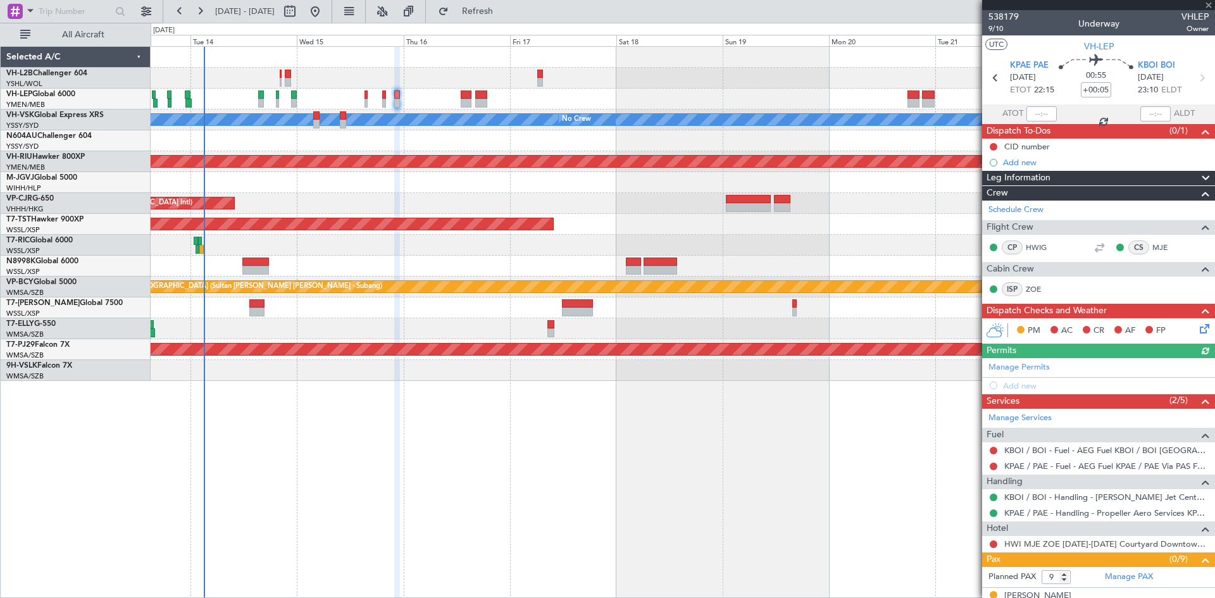
scroll to position [234, 0]
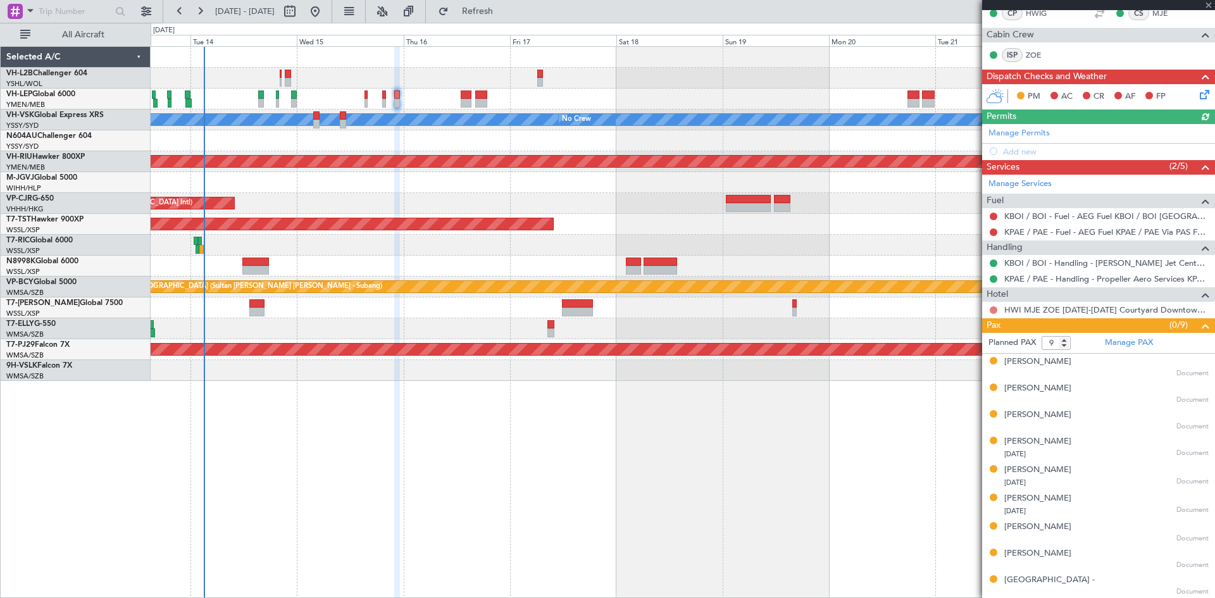
click at [994, 309] on button at bounding box center [994, 310] width 8 height 8
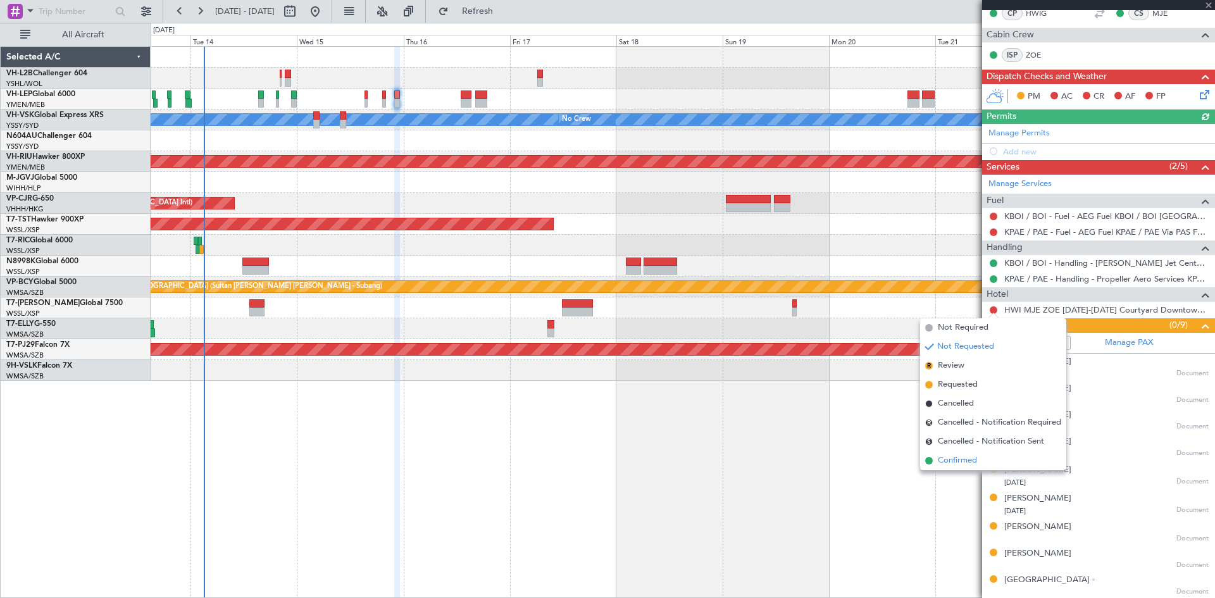
click at [961, 459] on span "Confirmed" at bounding box center [957, 460] width 39 height 13
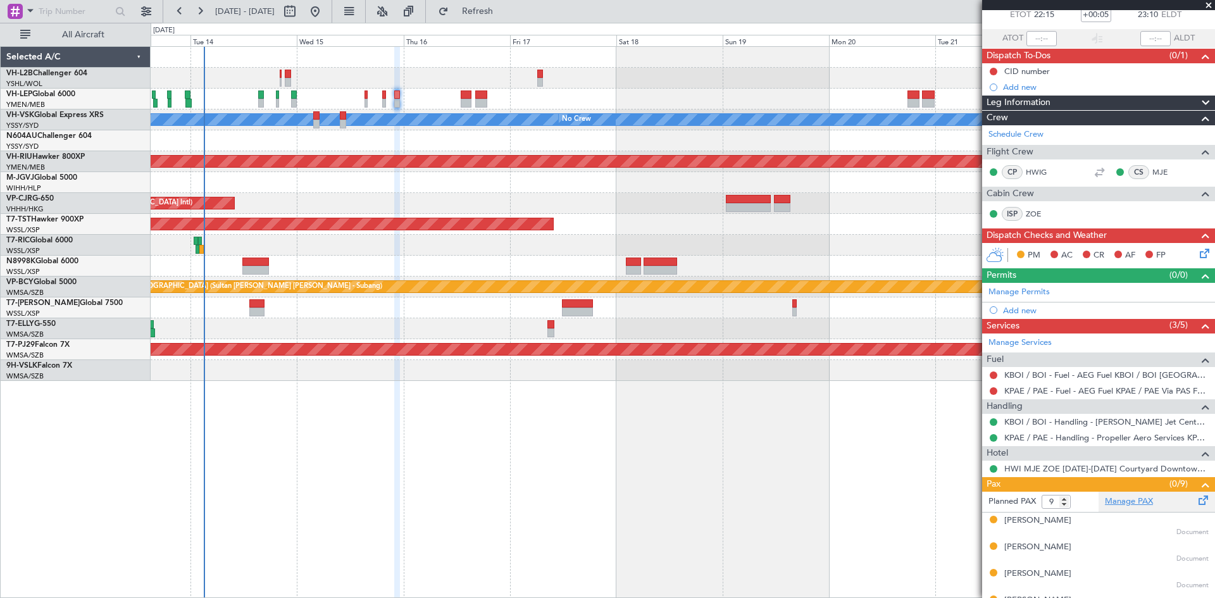
scroll to position [44, 0]
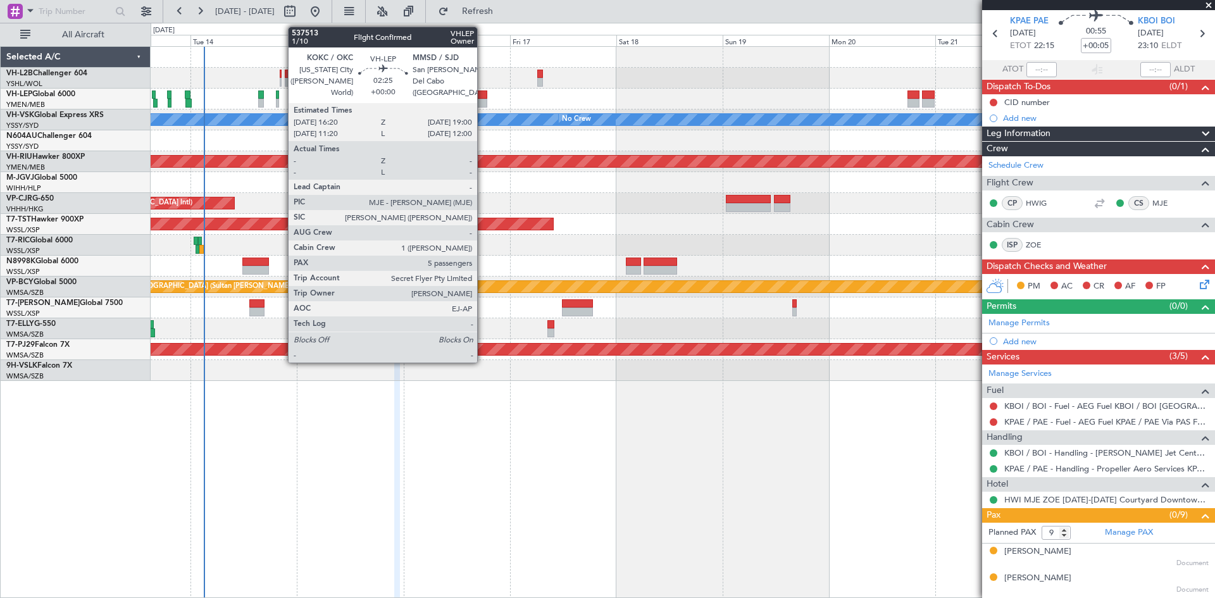
click at [483, 103] on div at bounding box center [481, 103] width 12 height 9
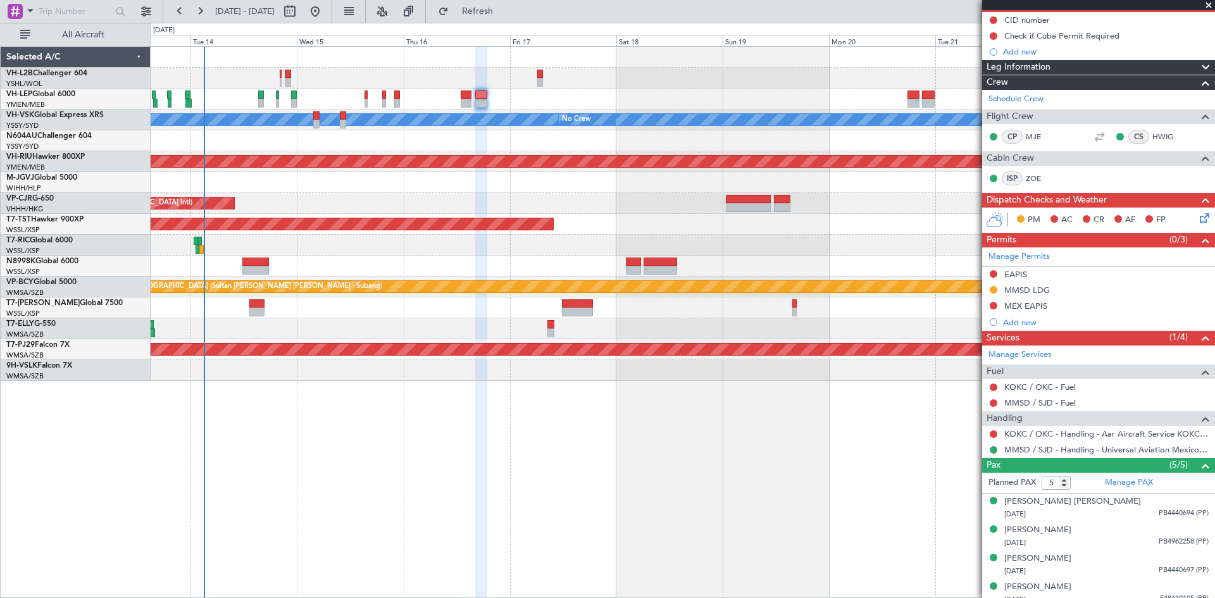
scroll to position [164, 0]
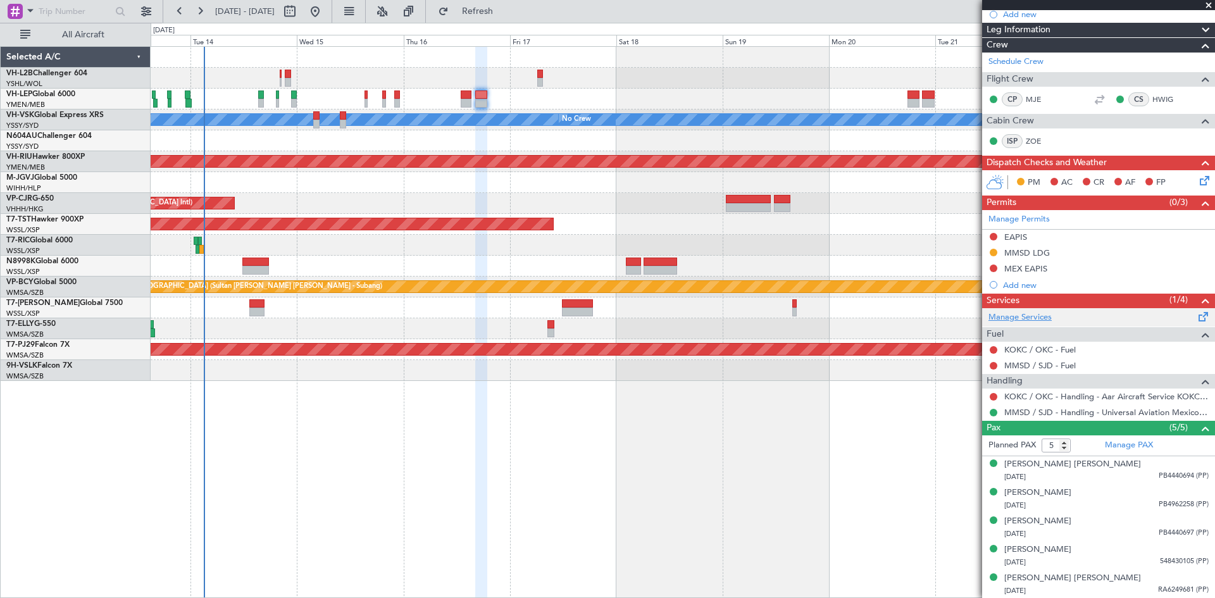
click at [1026, 317] on link "Manage Services" at bounding box center [1020, 317] width 63 height 13
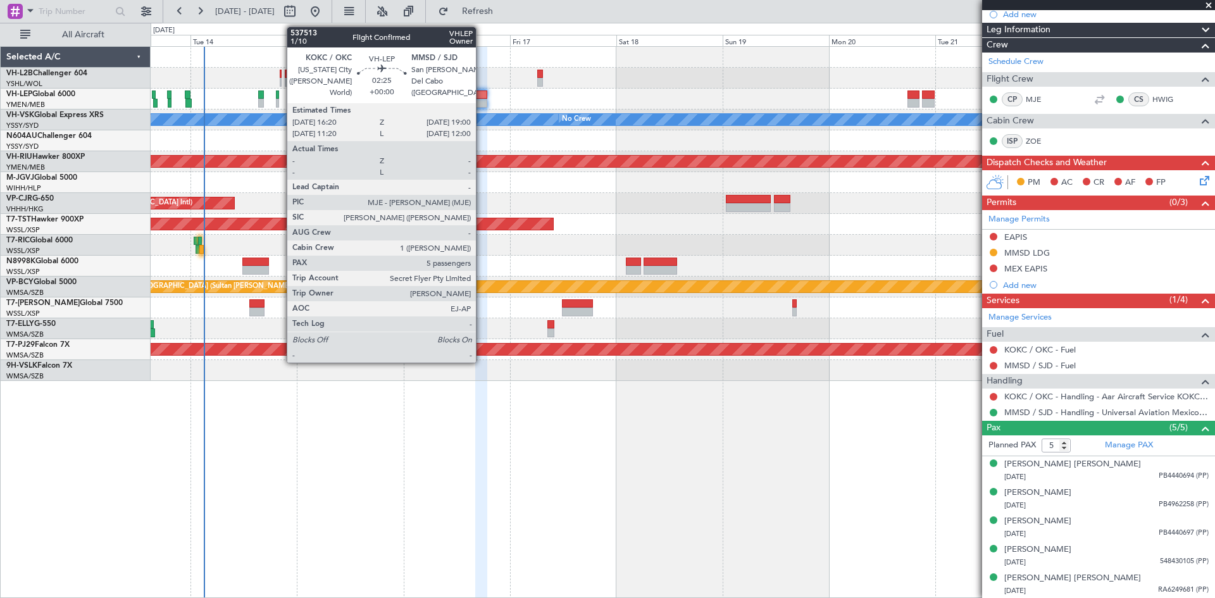
click at [480, 99] on div at bounding box center [481, 103] width 12 height 9
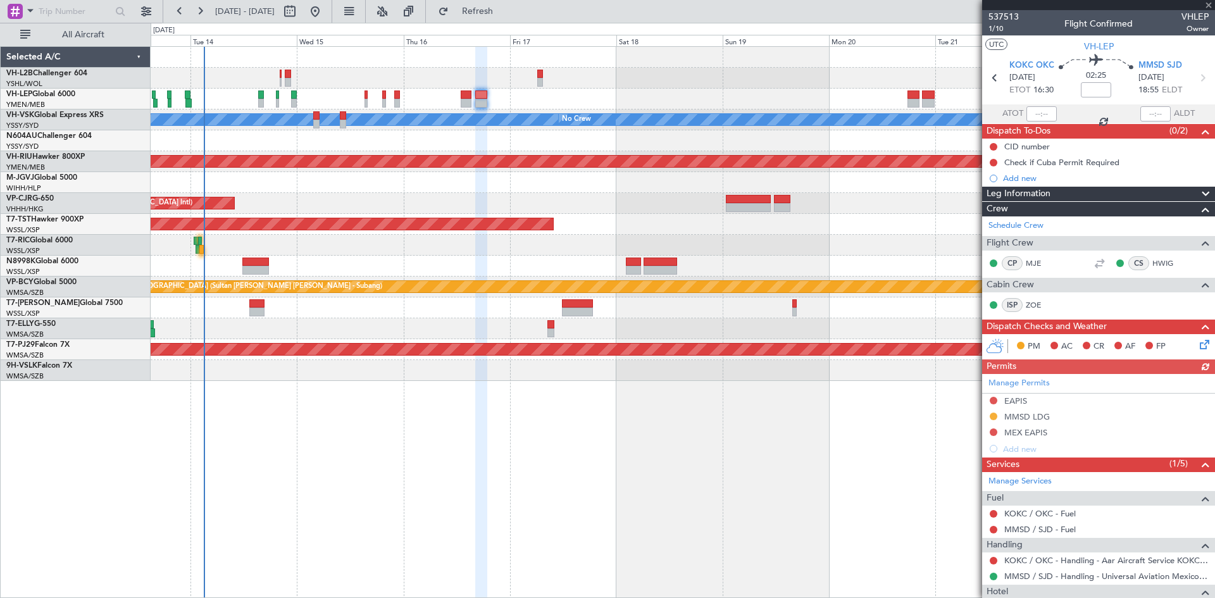
scroll to position [195, 0]
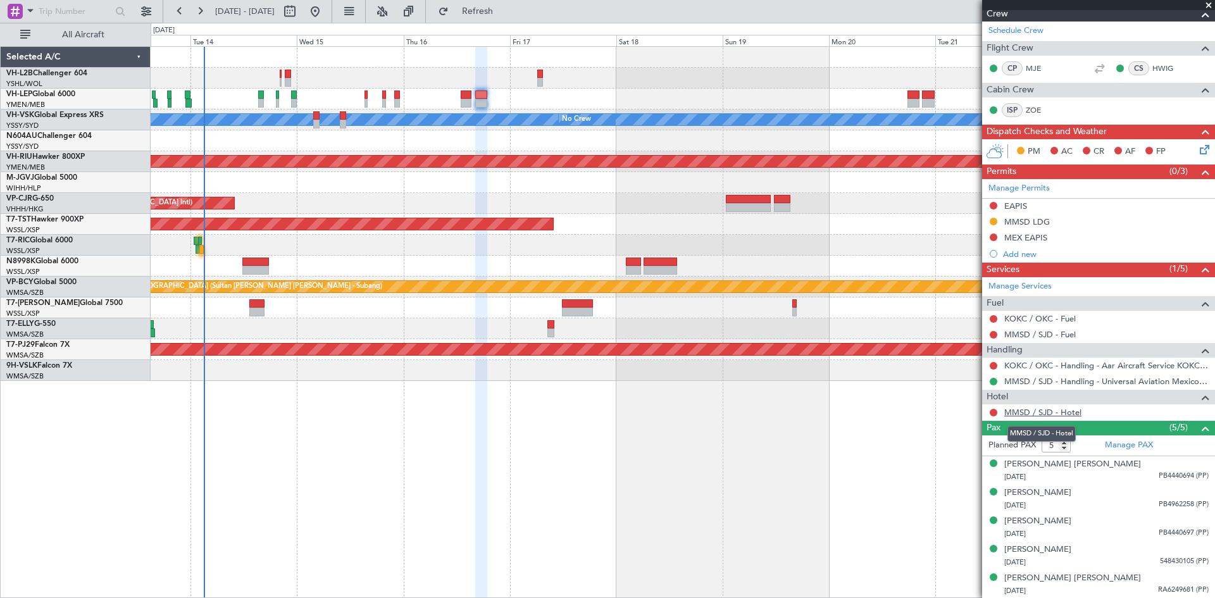
click at [1047, 409] on link "MMSD / SJD - Hotel" at bounding box center [1042, 412] width 77 height 11
click at [287, 81] on div at bounding box center [288, 82] width 6 height 9
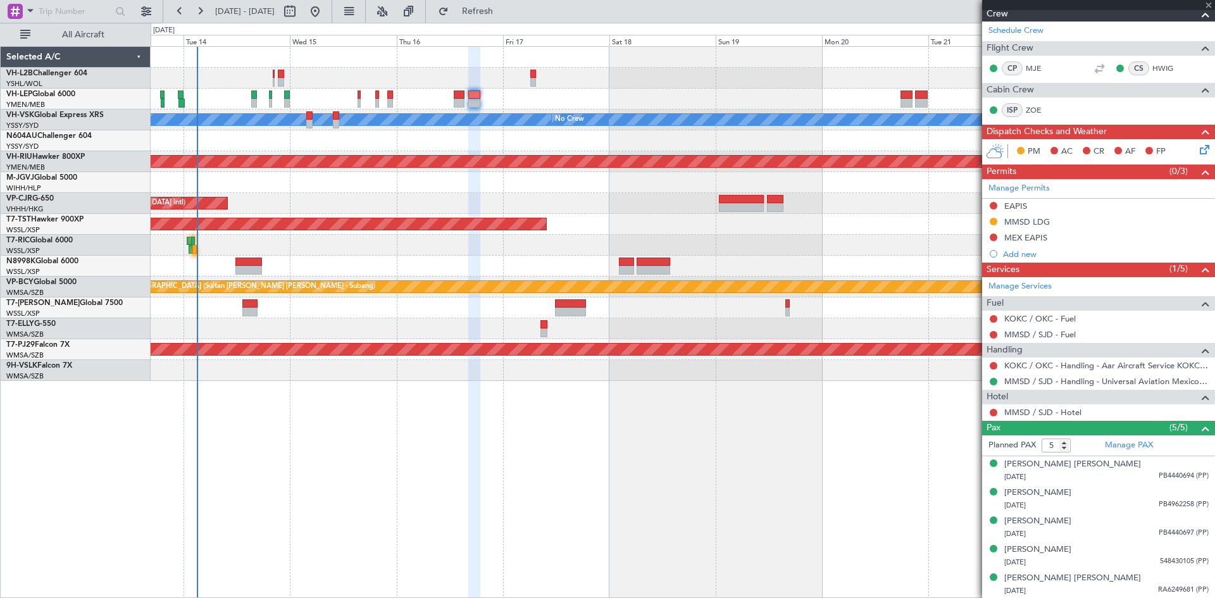
click at [876, 95] on div "Unplanned Maint Wichita (Wichita Mid-continent)" at bounding box center [683, 99] width 1064 height 21
type input "1"
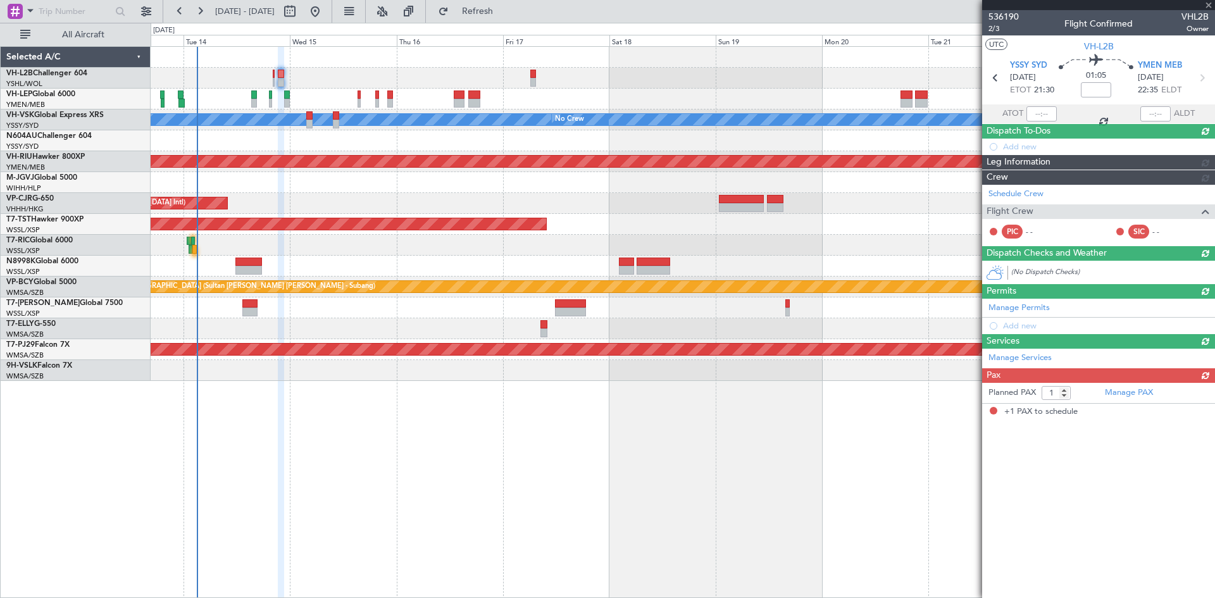
scroll to position [0, 0]
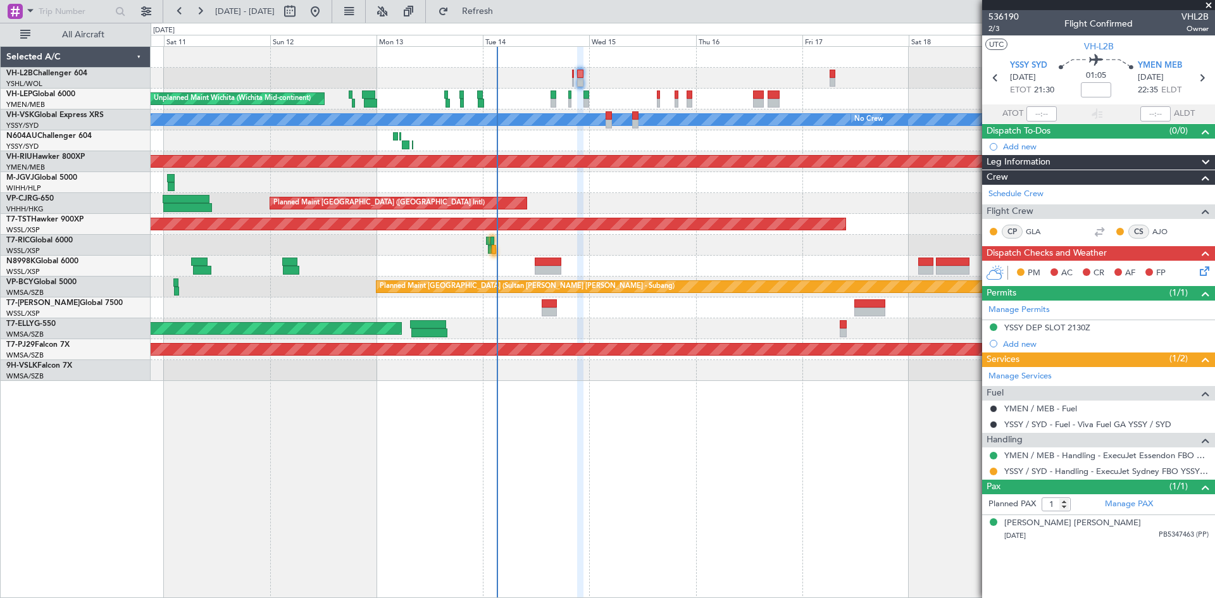
click at [722, 378] on div "Unplanned Maint Wichita (Wichita Mid-continent) [PERSON_NAME] No Crew Unplanned…" at bounding box center [683, 322] width 1065 height 552
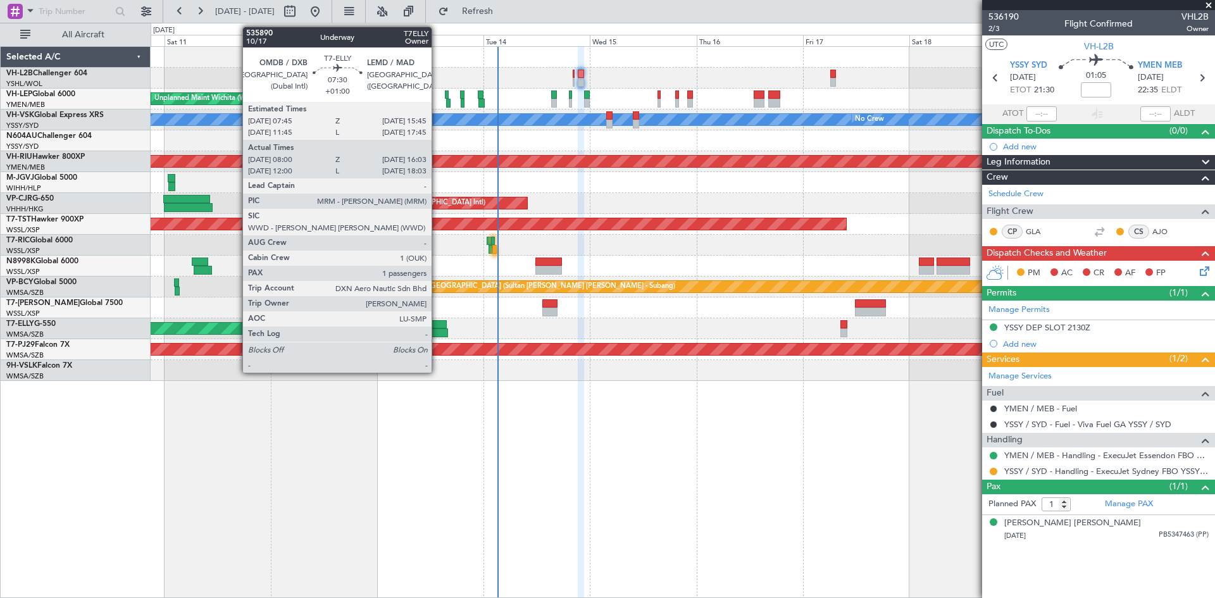
click at [440, 327] on div at bounding box center [429, 324] width 36 height 9
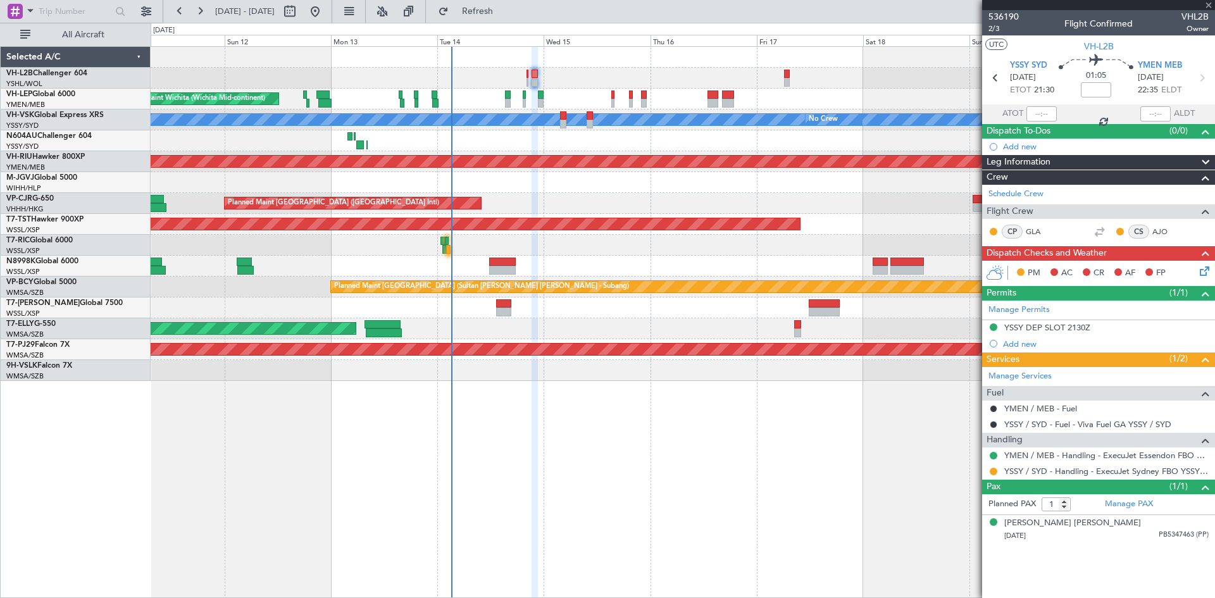
click at [703, 386] on div "Unplanned Maint Wichita (Wichita Mid-continent) [PERSON_NAME] No Crew Unplanned…" at bounding box center [683, 322] width 1065 height 552
type input "+01:00"
type input "08:15"
type input "15:48"
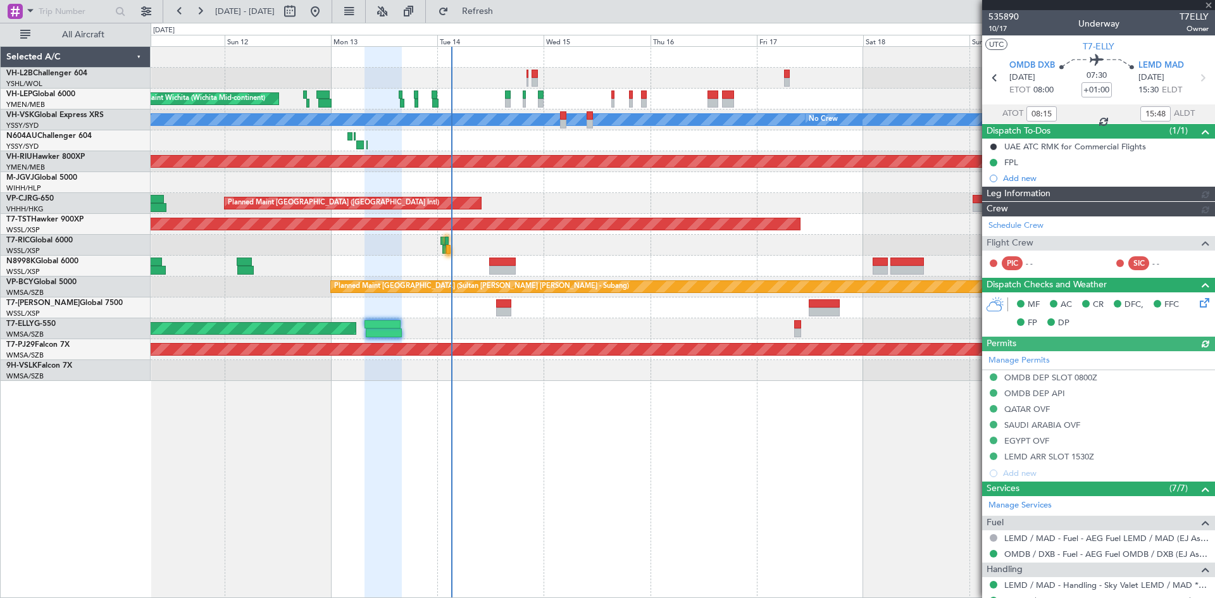
type input "[PERSON_NAME] (BTA)"
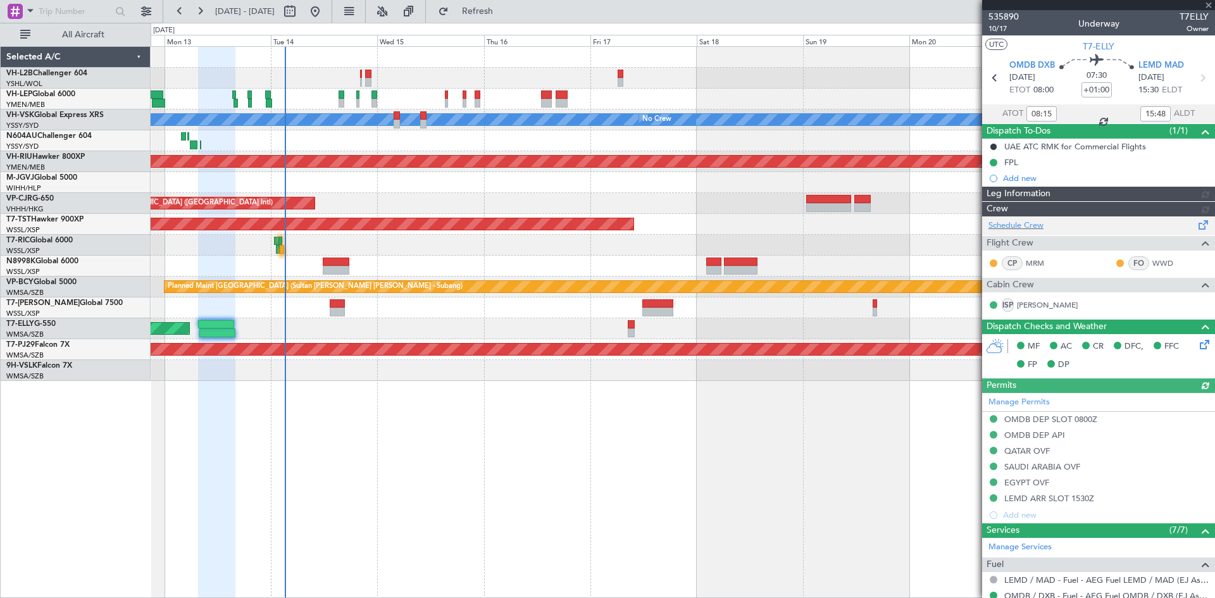
type input "[PERSON_NAME] (BTA)"
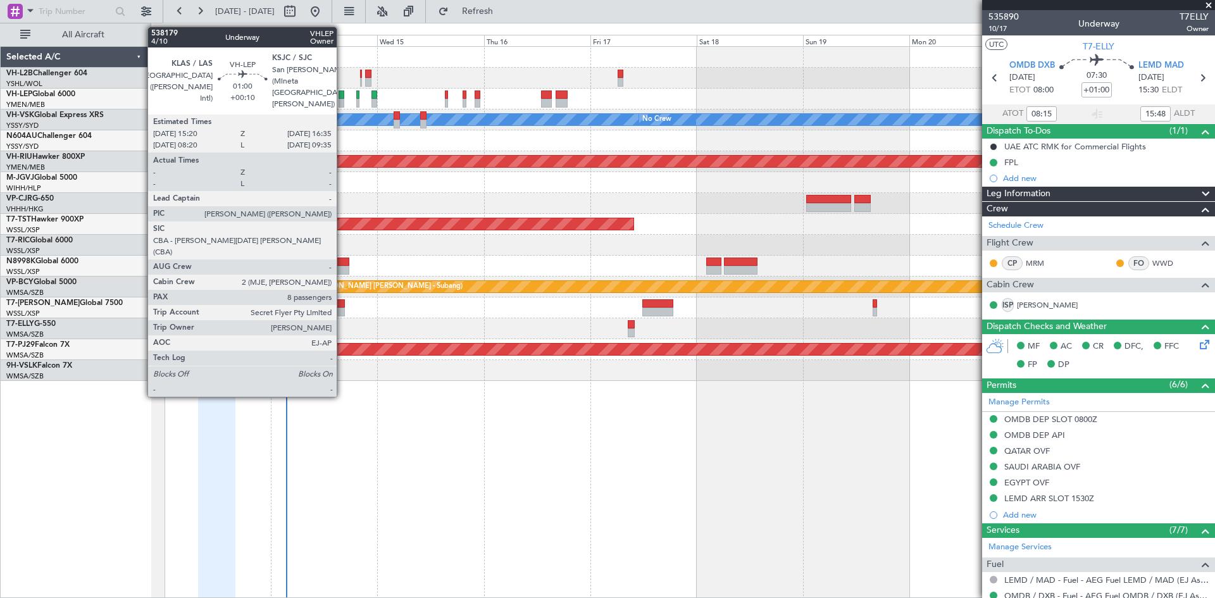
click at [342, 101] on div at bounding box center [342, 103] width 6 height 9
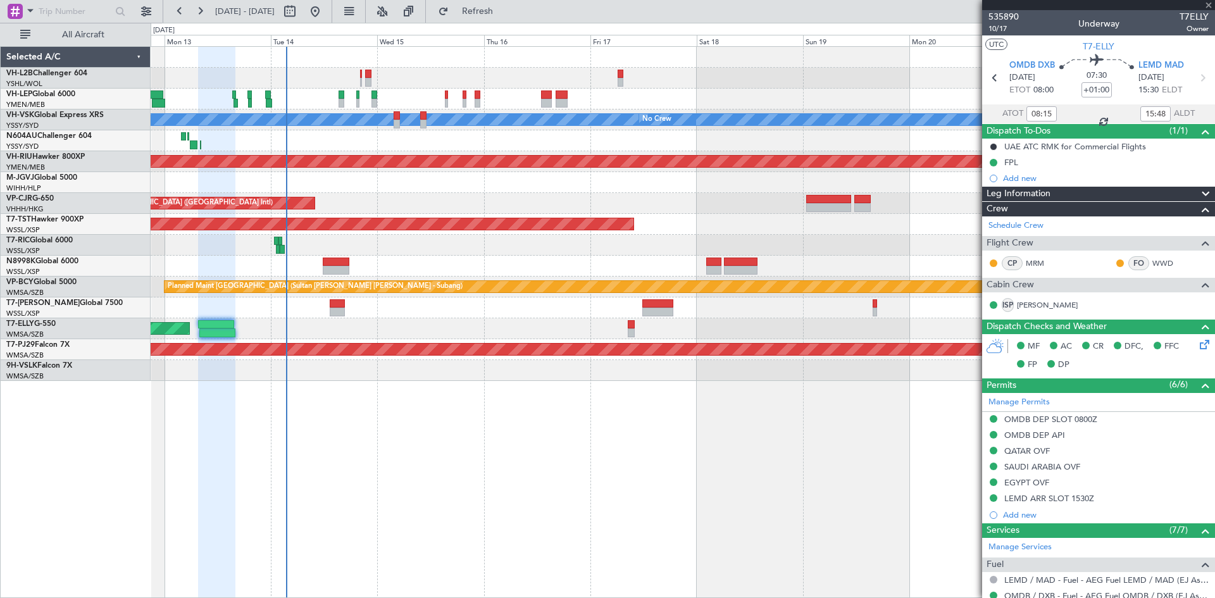
type input "12:15"
type input "17:48"
type input "+00:10"
type input "8"
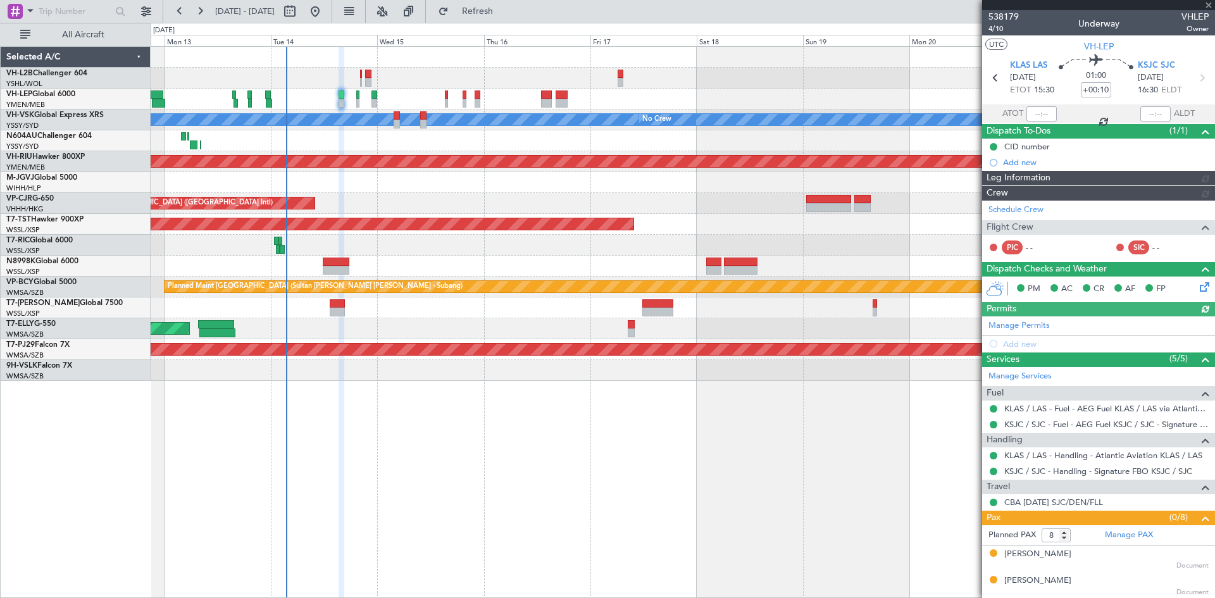
type input "[PERSON_NAME] (LEU)"
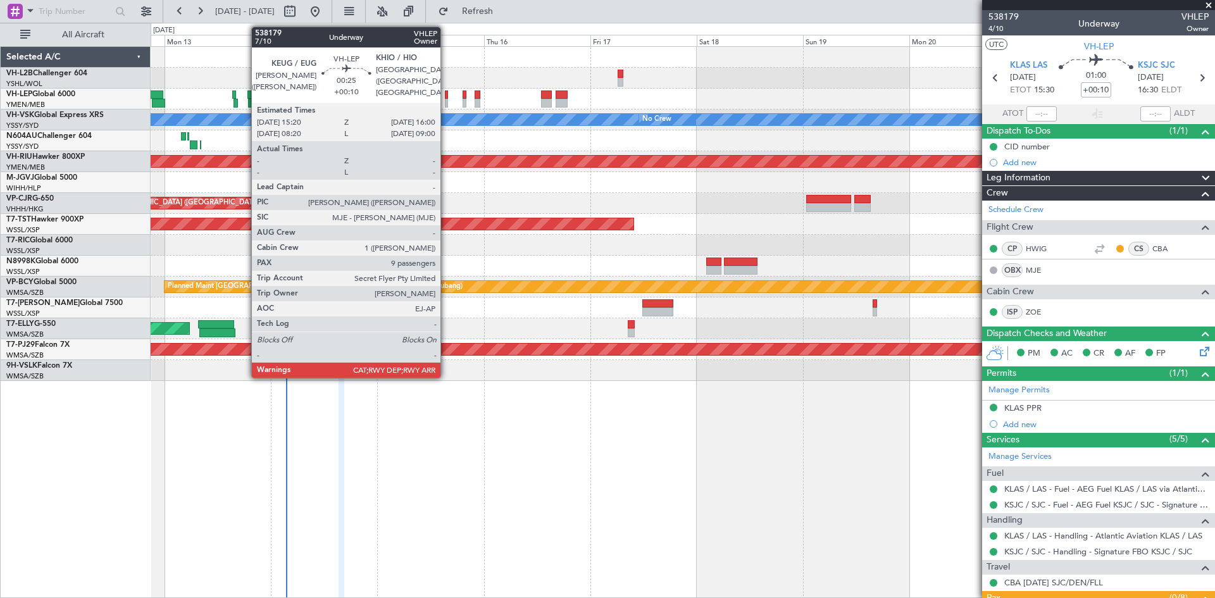
click at [446, 100] on div at bounding box center [446, 103] width 3 height 9
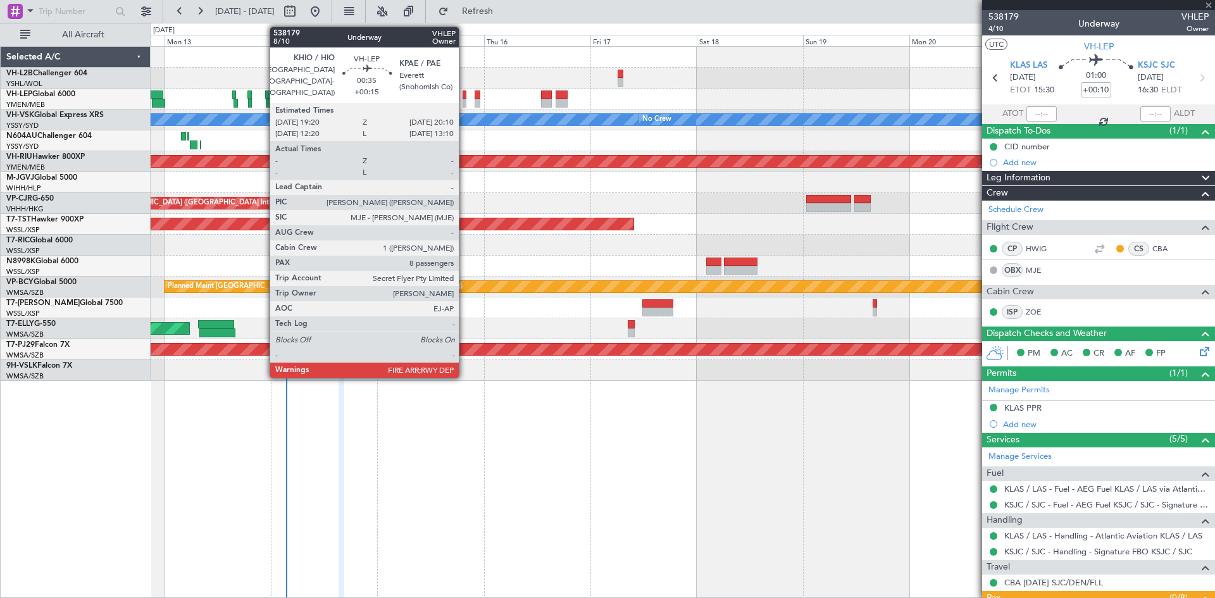
type input "9"
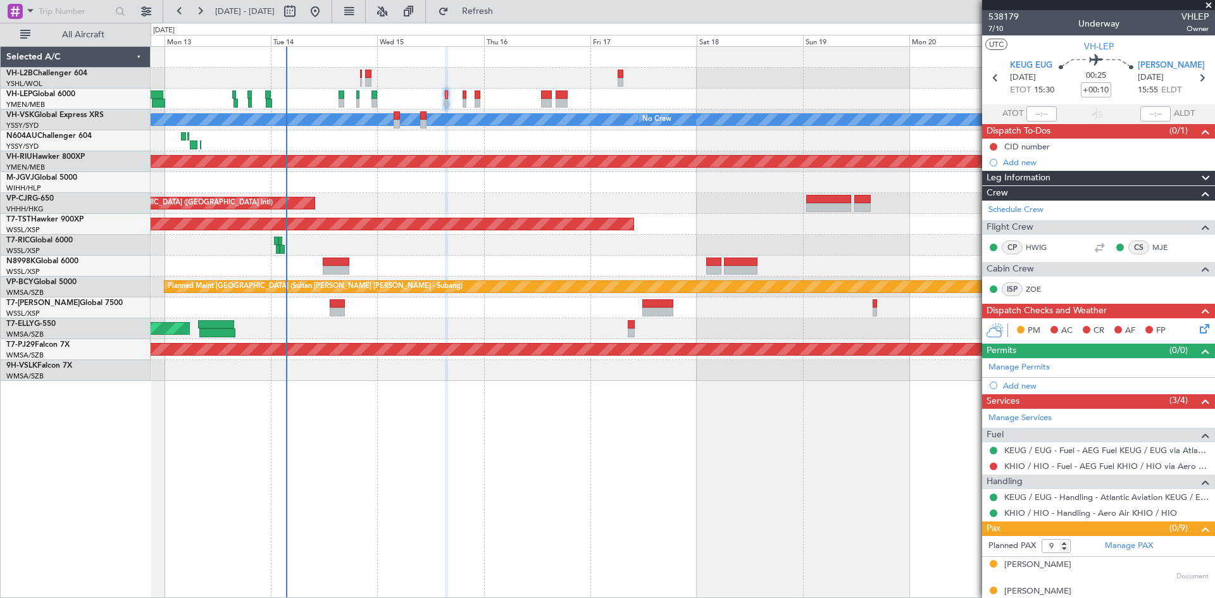
click at [468, 104] on div "Unplanned Maint Wichita (Wichita Mid-continent)" at bounding box center [683, 99] width 1064 height 21
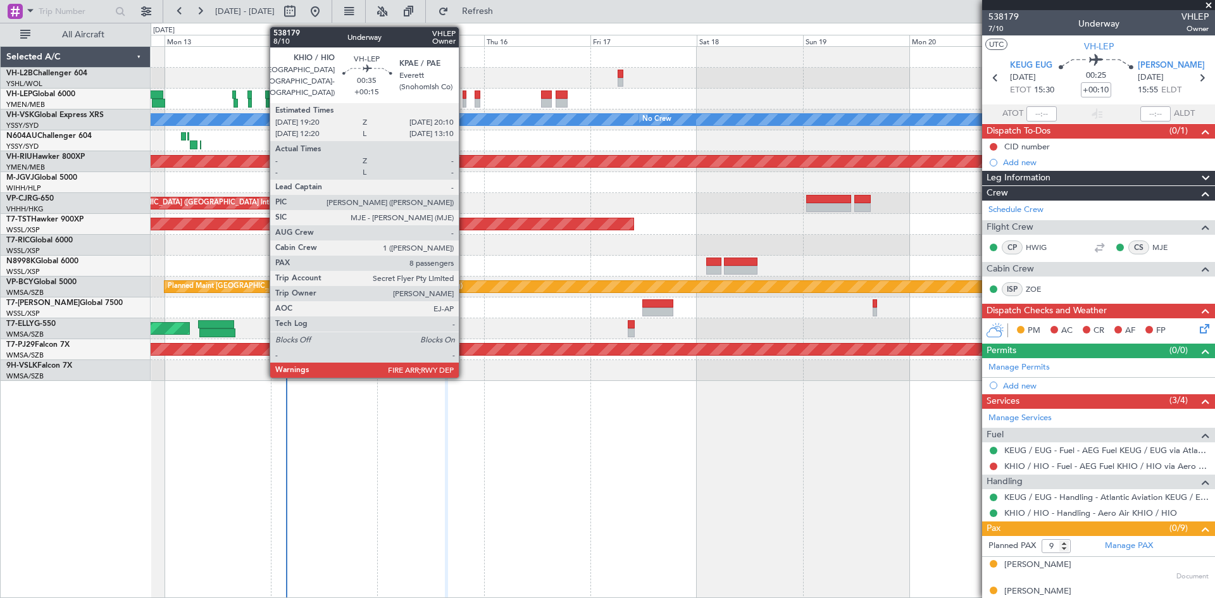
click at [465, 103] on div at bounding box center [465, 103] width 4 height 9
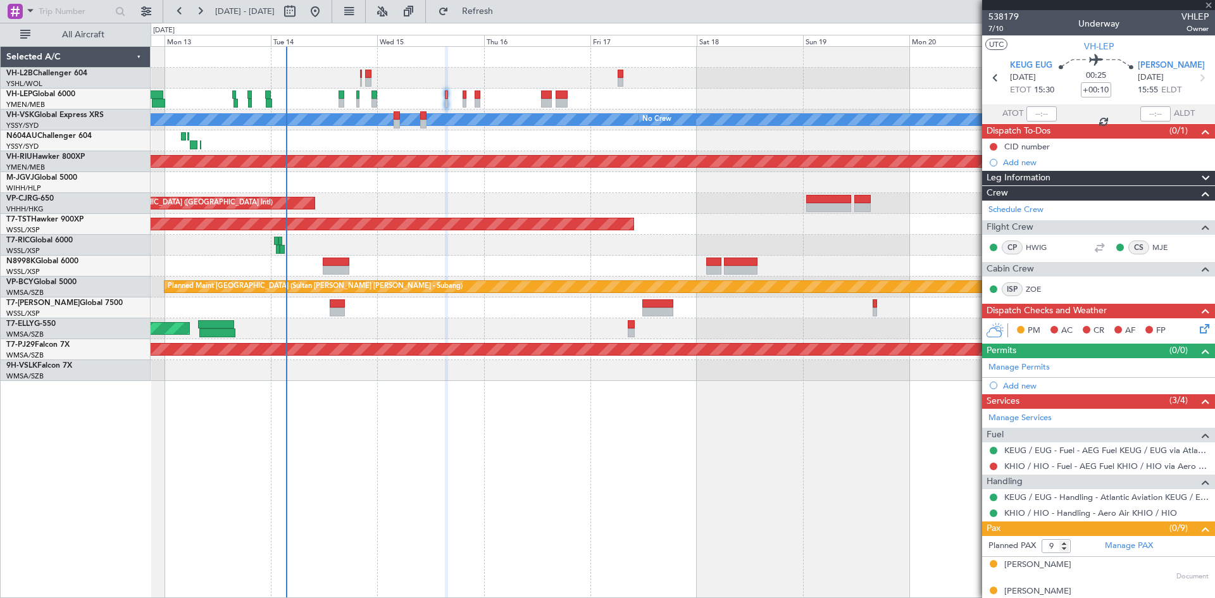
type input "+00:15"
type input "8"
click at [1002, 16] on span "538179" at bounding box center [1004, 16] width 30 height 13
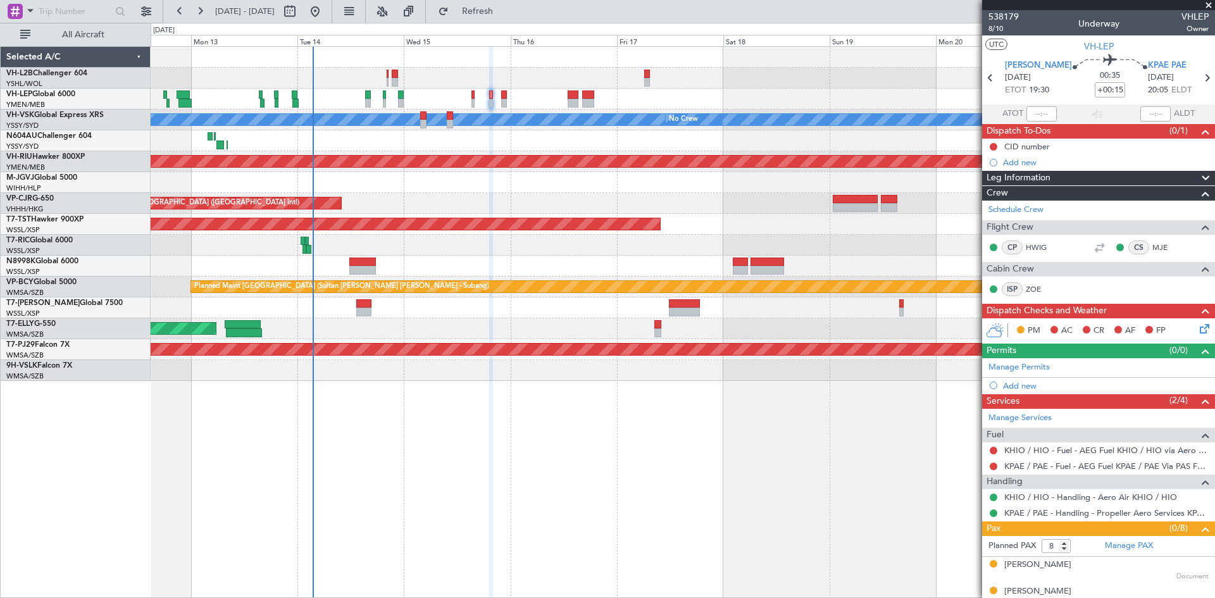
click at [837, 256] on div "Unplanned Maint Wichita (Wichita Mid-continent) [PERSON_NAME] No Crew Planned M…" at bounding box center [683, 214] width 1064 height 334
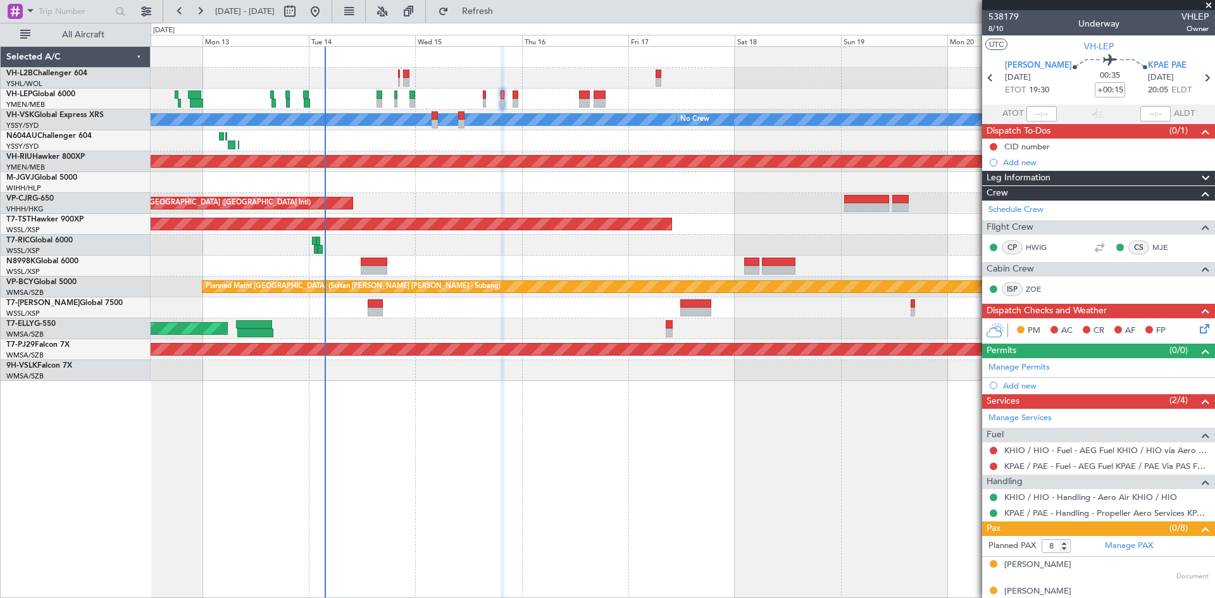
click at [801, 203] on div "Planned Maint [GEOGRAPHIC_DATA] ([GEOGRAPHIC_DATA] Intl)" at bounding box center [683, 203] width 1064 height 21
click at [668, 451] on div "Unplanned Maint Wichita (Wichita Mid-continent) [PERSON_NAME] No Crew Planned M…" at bounding box center [683, 322] width 1065 height 552
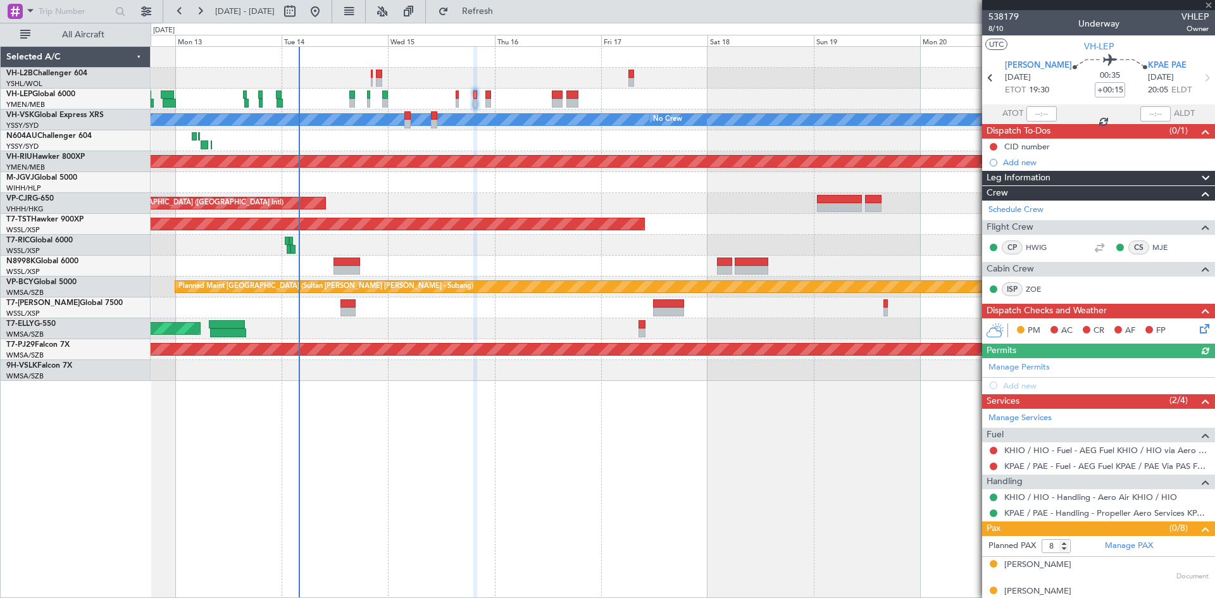
click at [682, 425] on div "Unplanned Maint Wichita (Wichita Mid-continent) [PERSON_NAME] No Crew Planned M…" at bounding box center [683, 322] width 1065 height 552
click at [933, 272] on div at bounding box center [683, 266] width 1064 height 21
click at [1041, 206] on link "Schedule Crew" at bounding box center [1016, 210] width 55 height 13
click at [1087, 42] on span "VH-LEP" at bounding box center [1099, 46] width 30 height 13
click at [1035, 211] on link "Schedule Crew" at bounding box center [1016, 210] width 55 height 13
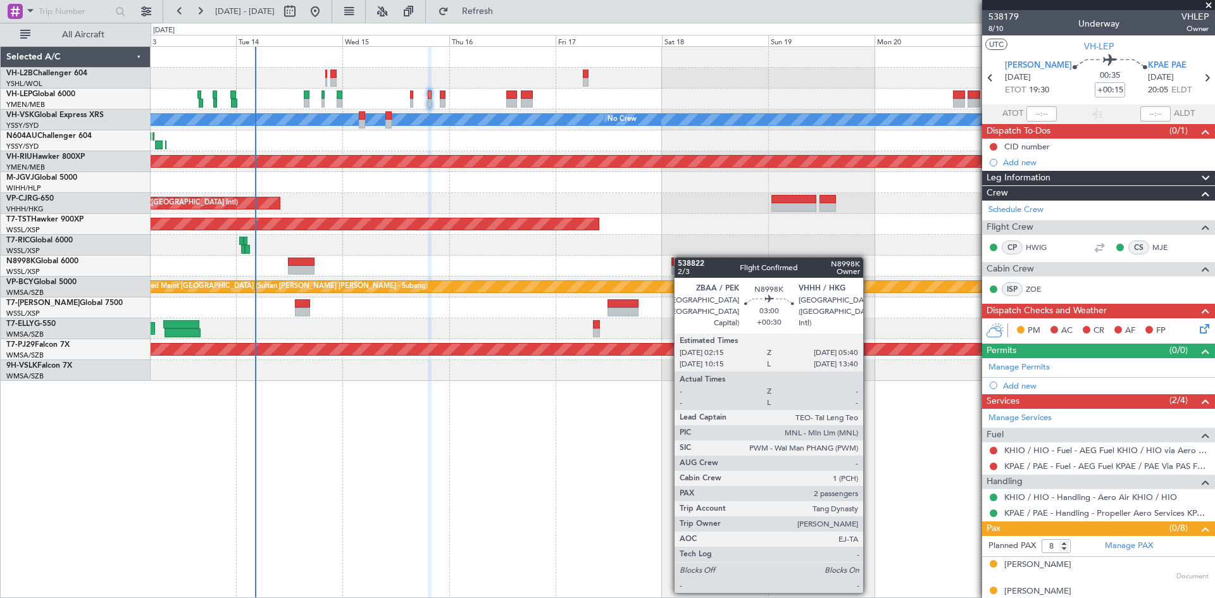
click at [675, 259] on div "Unplanned Maint Wichita (Wichita Mid-continent) [PERSON_NAME] No Crew Planned M…" at bounding box center [683, 214] width 1064 height 334
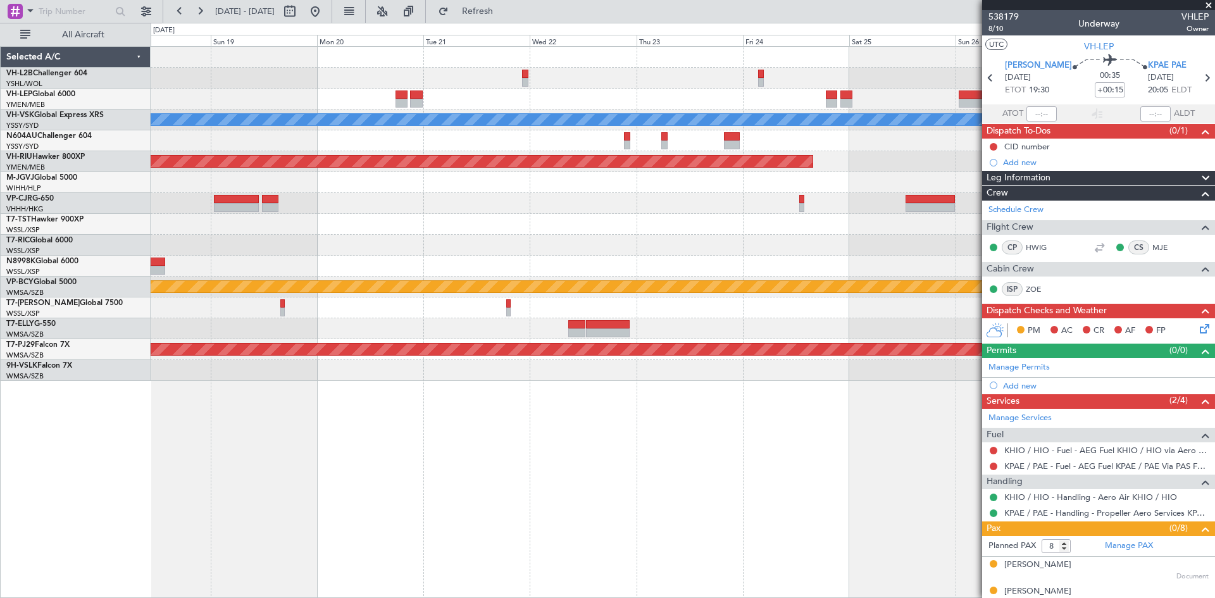
click at [340, 273] on div "[PERSON_NAME] No Crew Planned Maint [GEOGRAPHIC_DATA] ([GEOGRAPHIC_DATA]) Plann…" at bounding box center [683, 214] width 1064 height 334
click at [778, 210] on div at bounding box center [683, 203] width 1064 height 21
click at [52, 178] on link "M-JGVJ Global 5000" at bounding box center [41, 178] width 71 height 8
click at [57, 221] on link "T7-TST Hawker 900XP" at bounding box center [44, 220] width 77 height 8
